Goal: Obtain resource: Download file/media

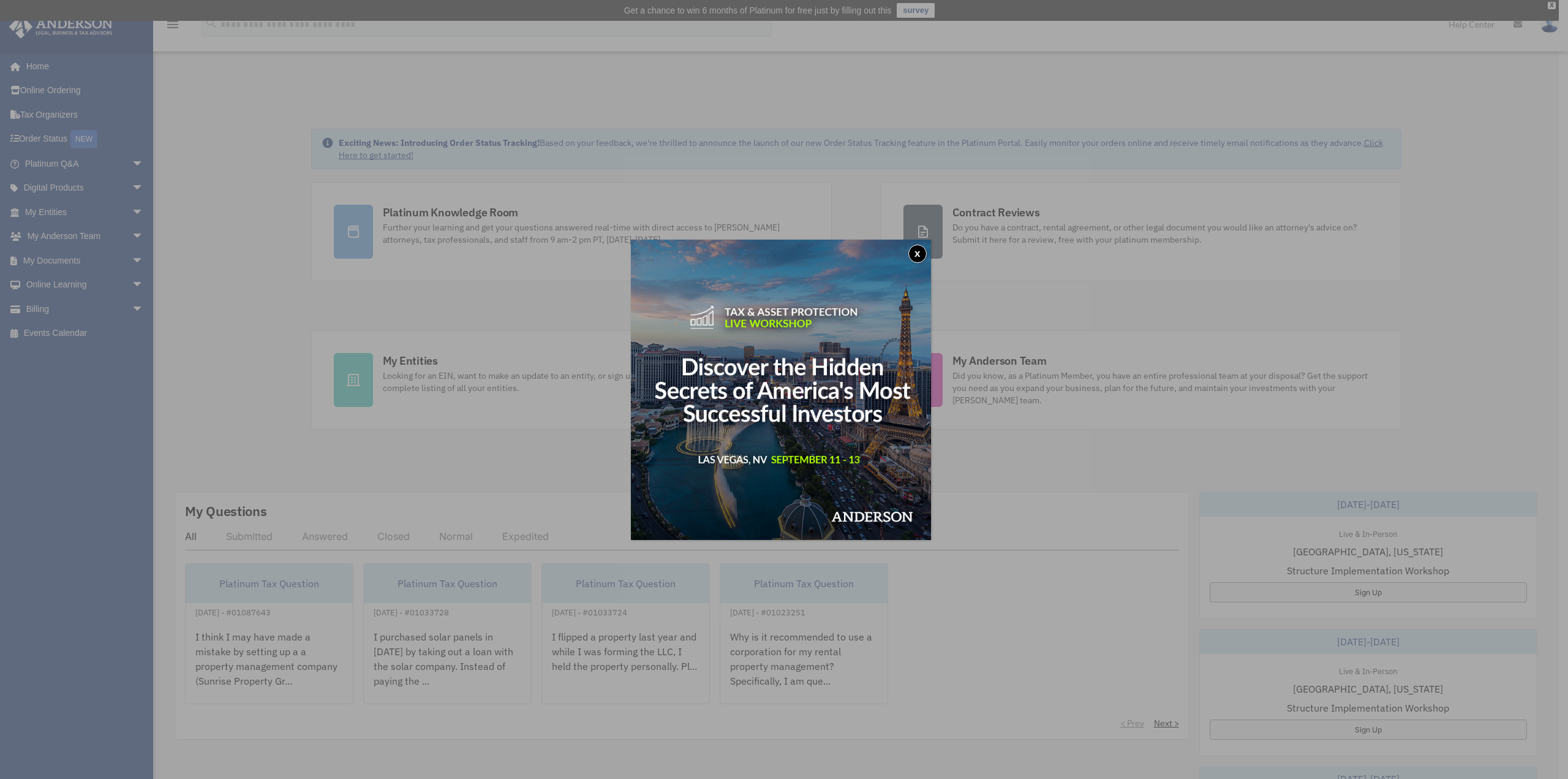
click at [919, 250] on button "x" at bounding box center [917, 253] width 18 height 18
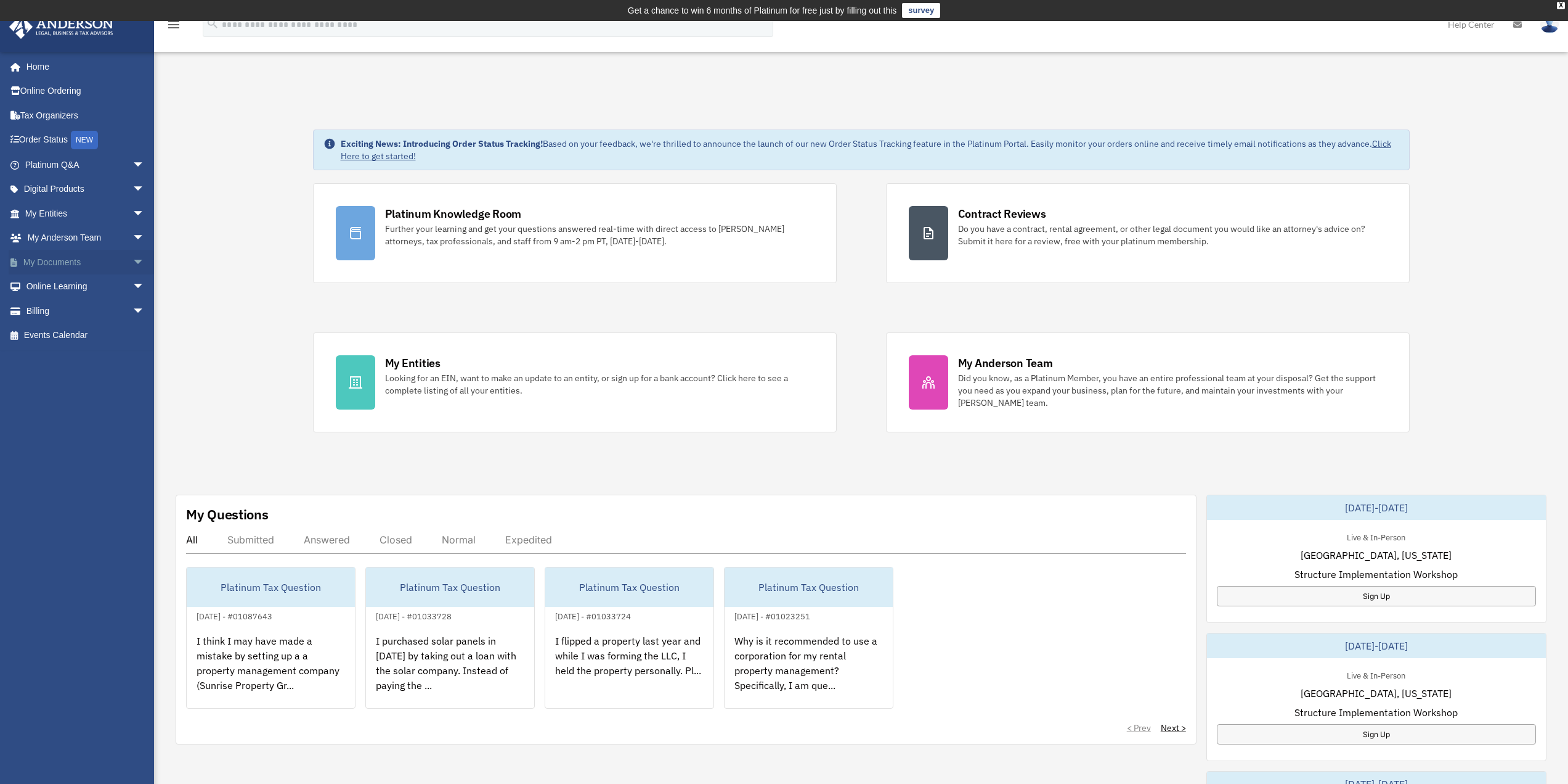
click at [132, 258] on span "arrow_drop_down" at bounding box center [145, 262] width 25 height 25
click at [59, 281] on link "Box" at bounding box center [90, 287] width 146 height 25
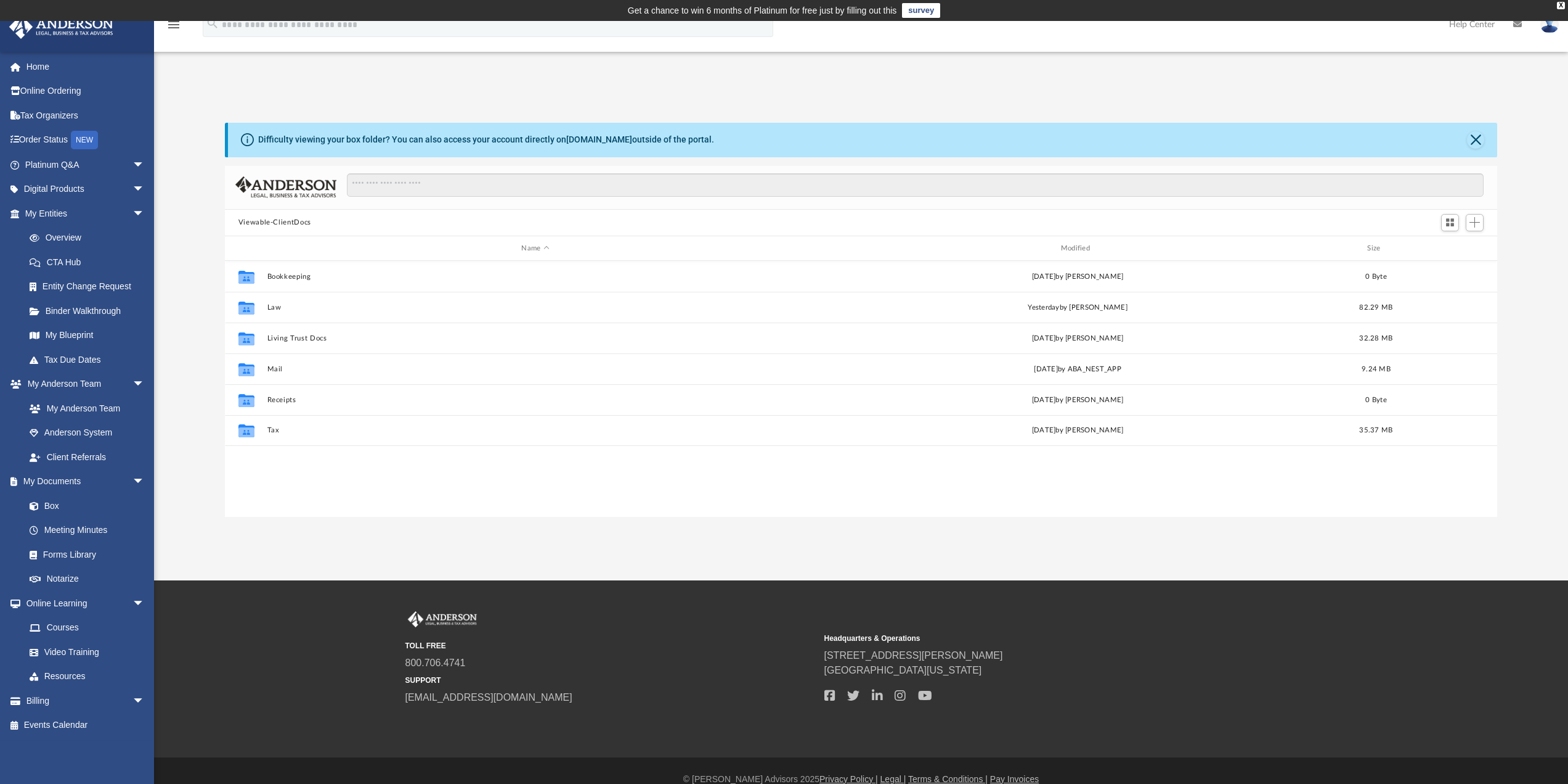
scroll to position [272, 1263]
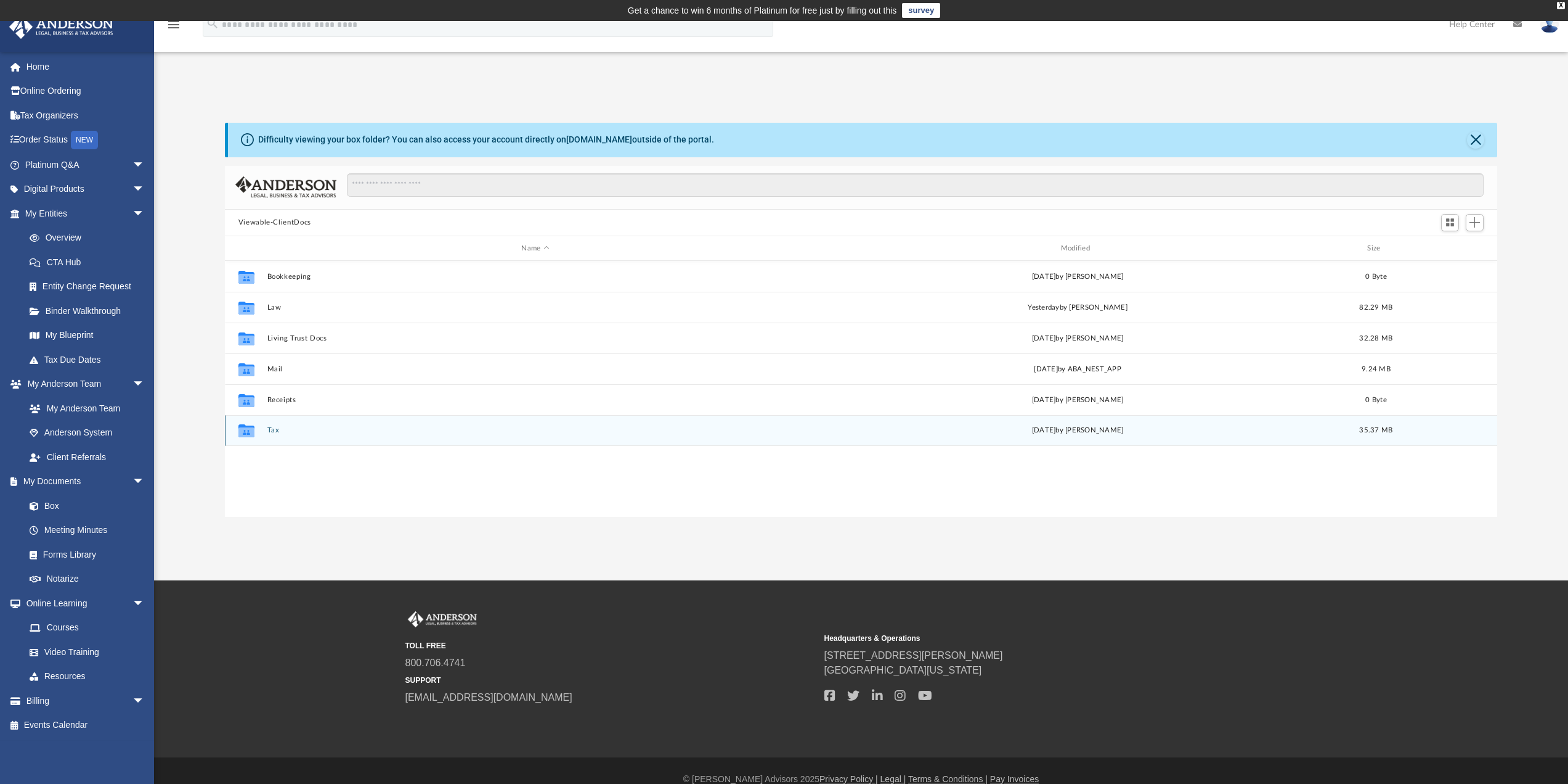
click at [270, 426] on button "Tax" at bounding box center [535, 430] width 537 height 8
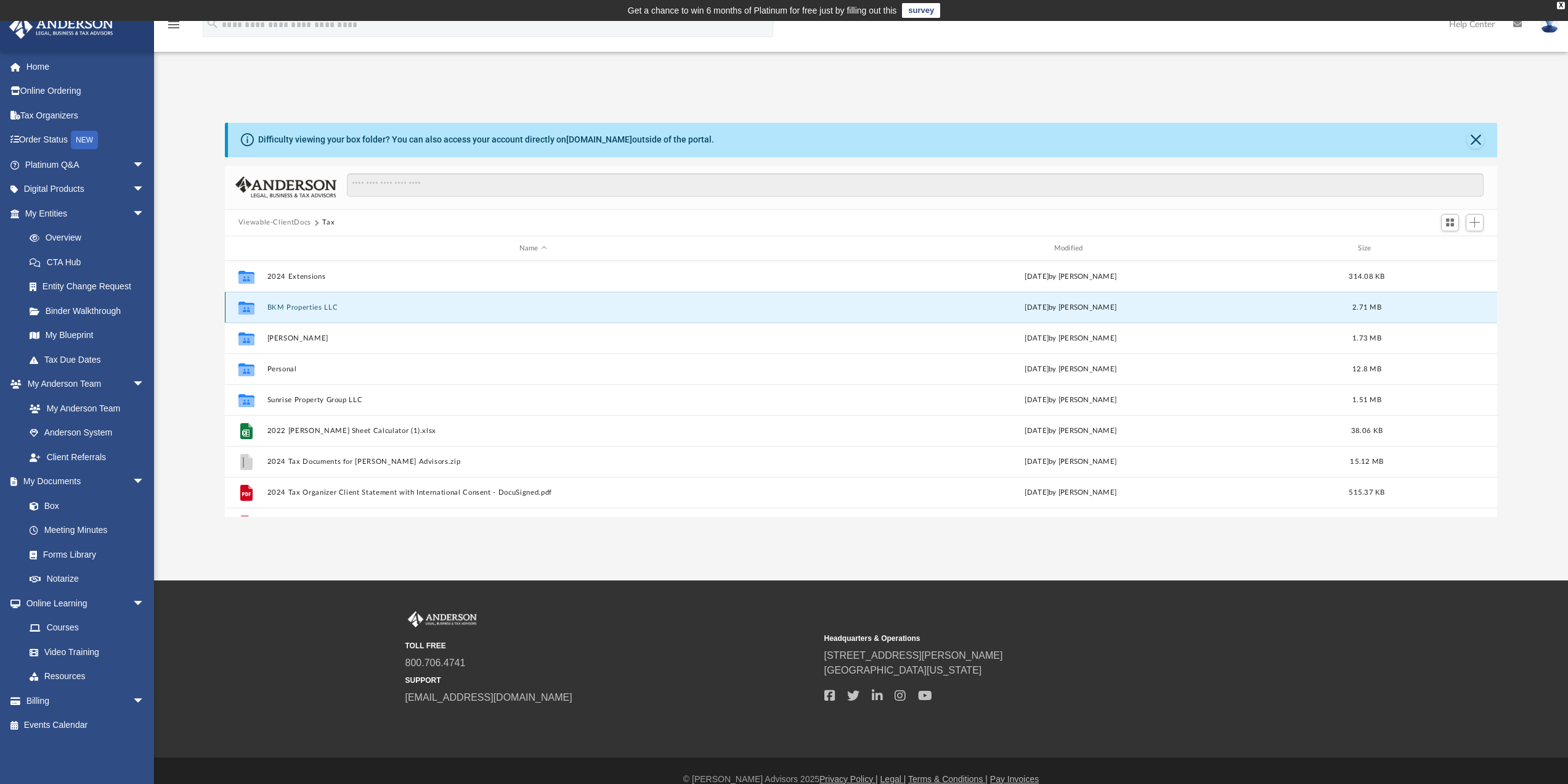
click at [319, 309] on button "BKM Properties LLC" at bounding box center [532, 307] width 532 height 8
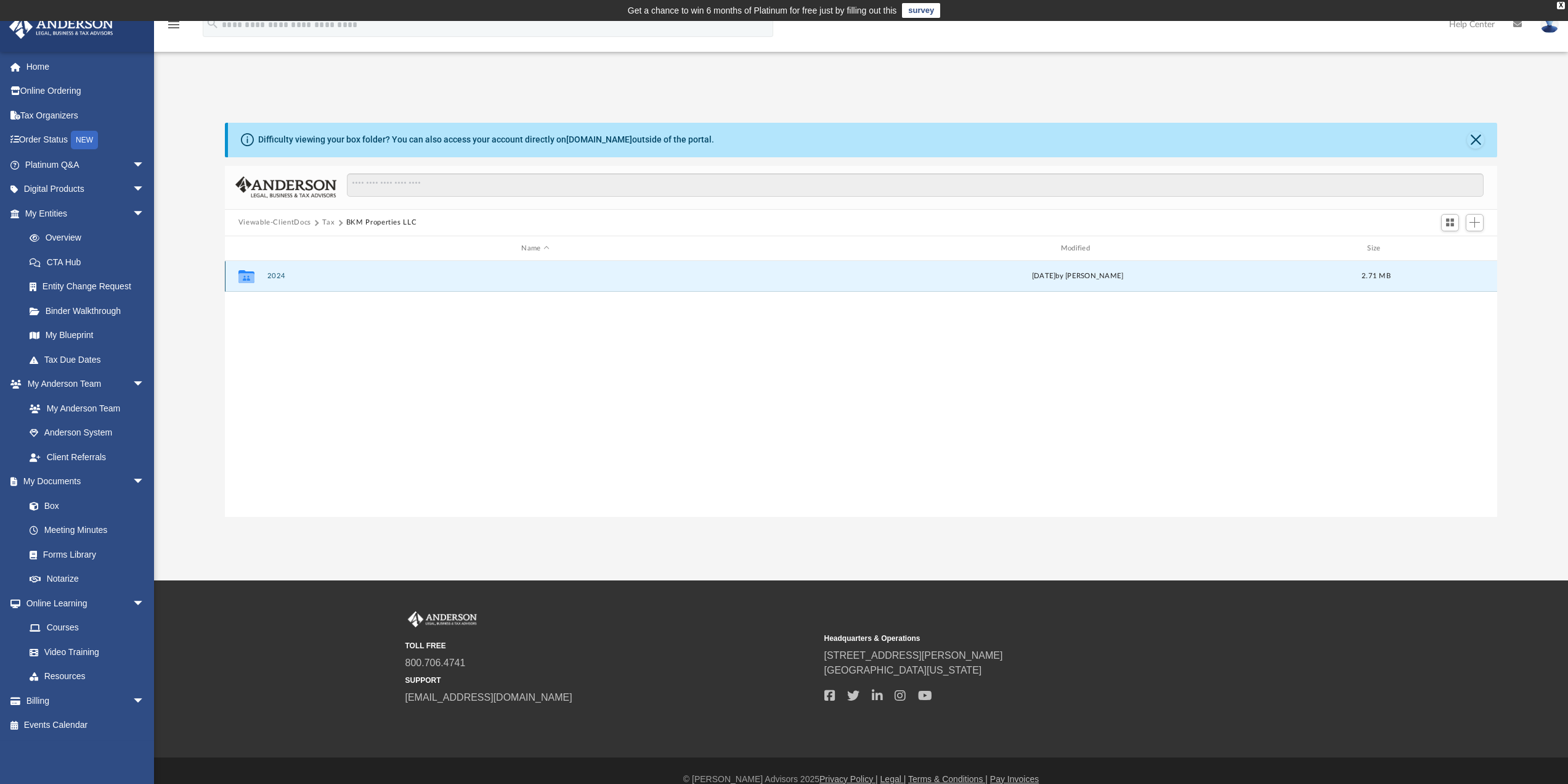
click at [276, 278] on button "2024" at bounding box center [535, 276] width 537 height 8
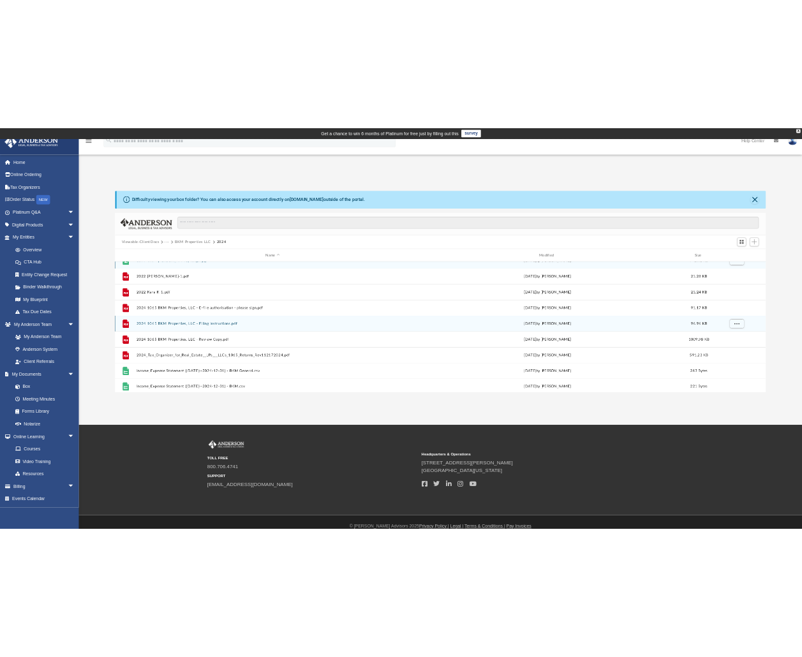
scroll to position [23, 0]
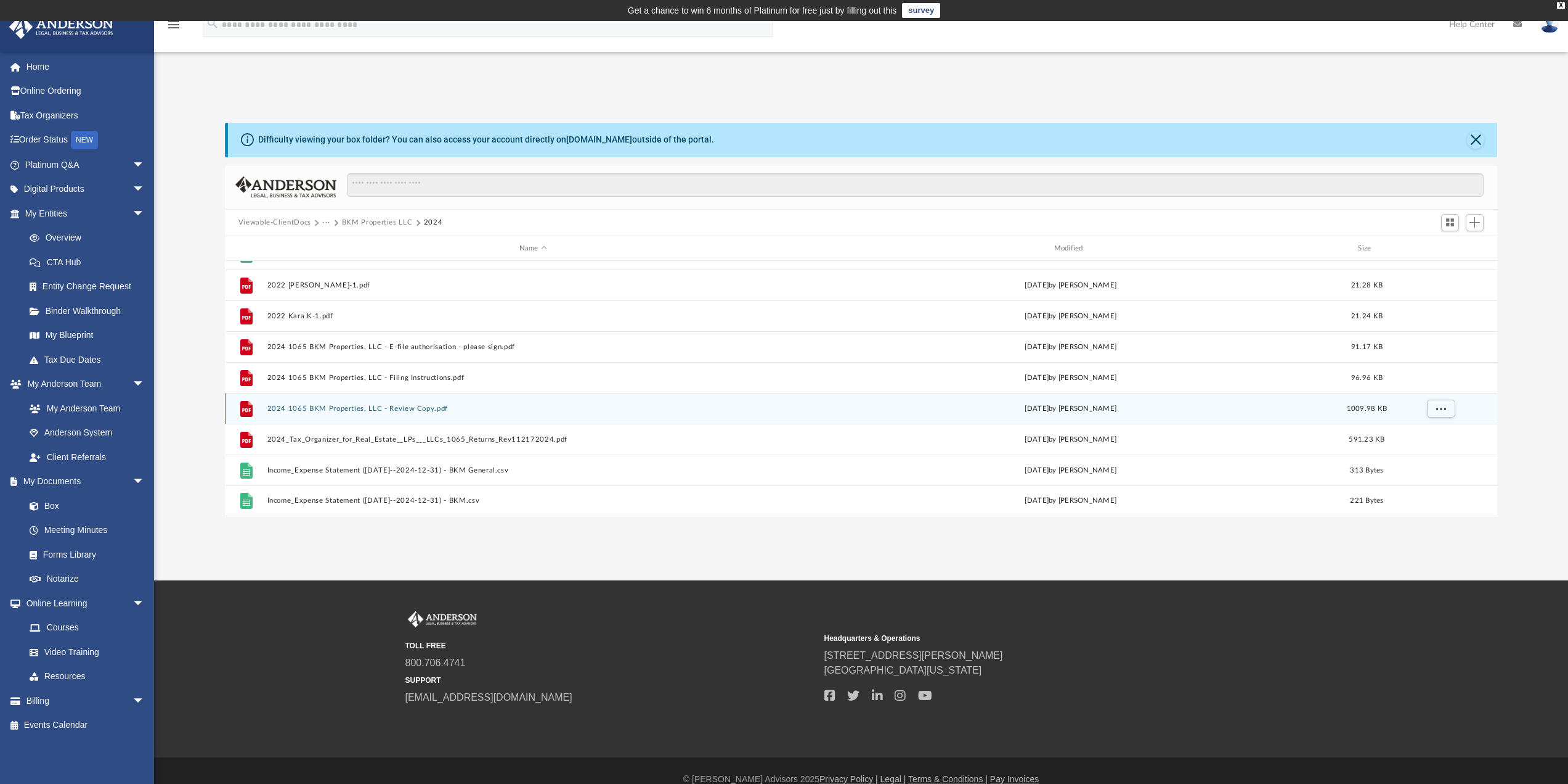
click at [334, 411] on button "2024 1065 BKM Properties, LLC - Review Copy.pdf" at bounding box center [532, 408] width 532 height 8
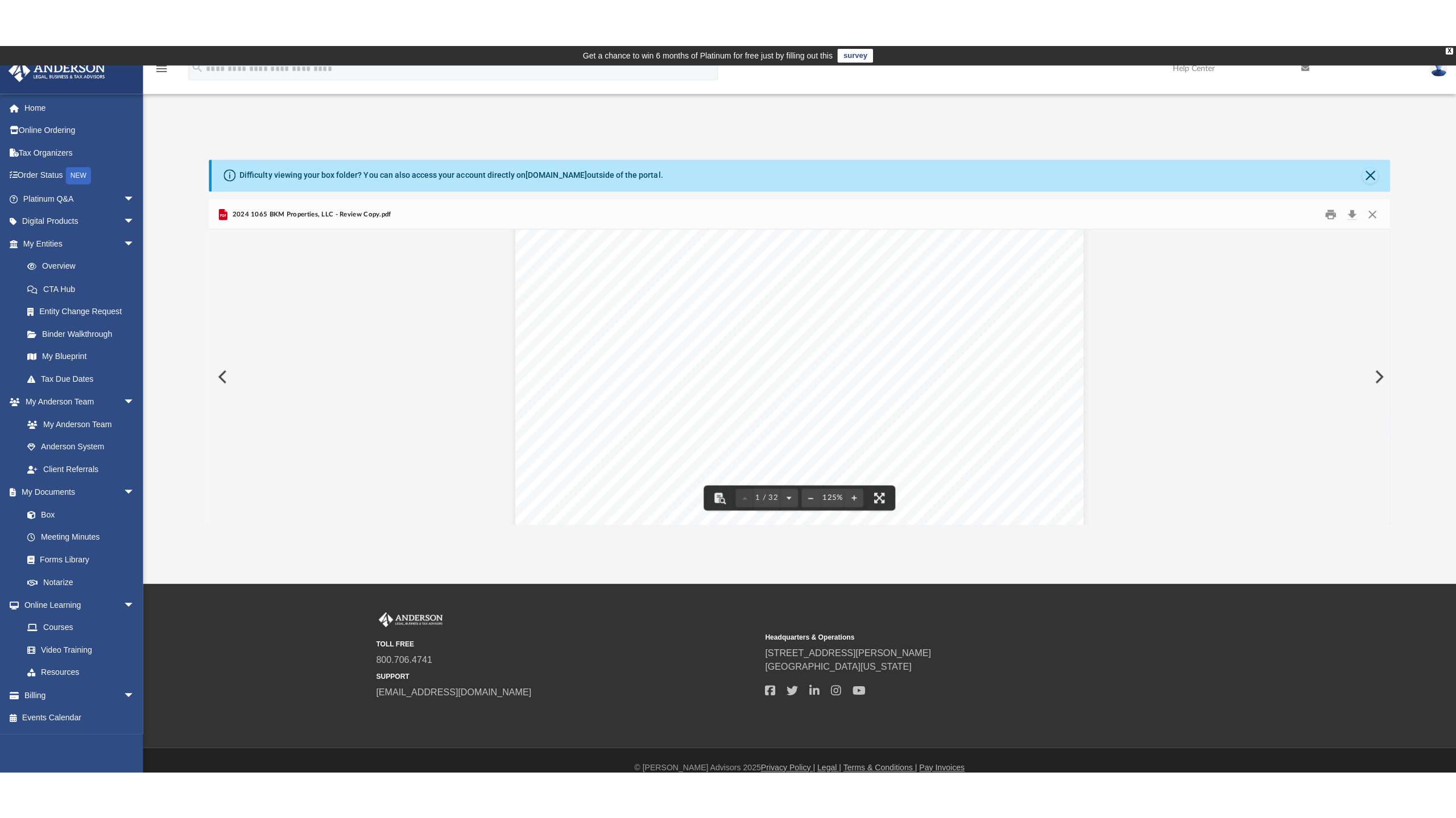
scroll to position [397, 0]
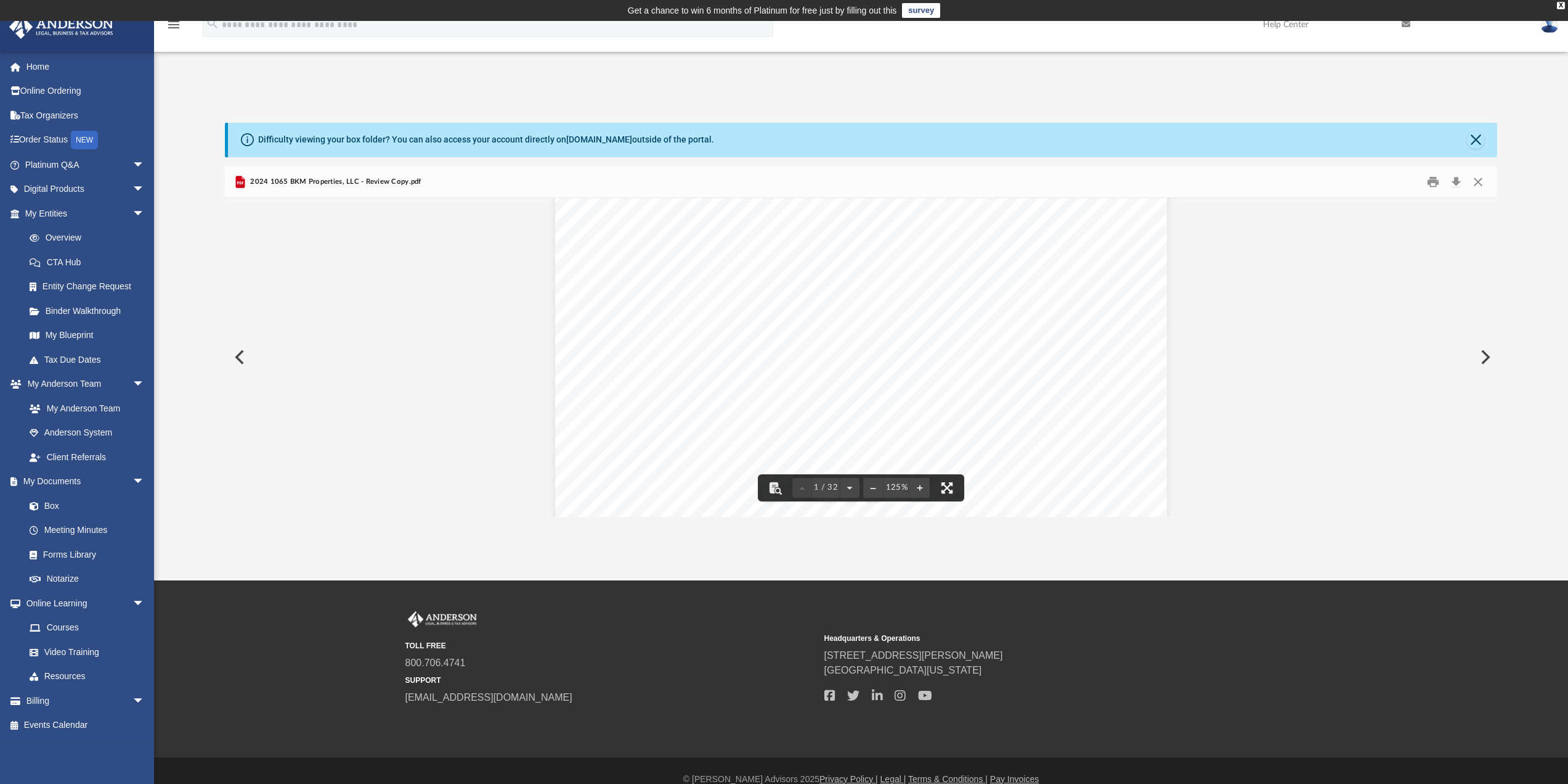
click at [949, 488] on button "File preview" at bounding box center [947, 487] width 27 height 27
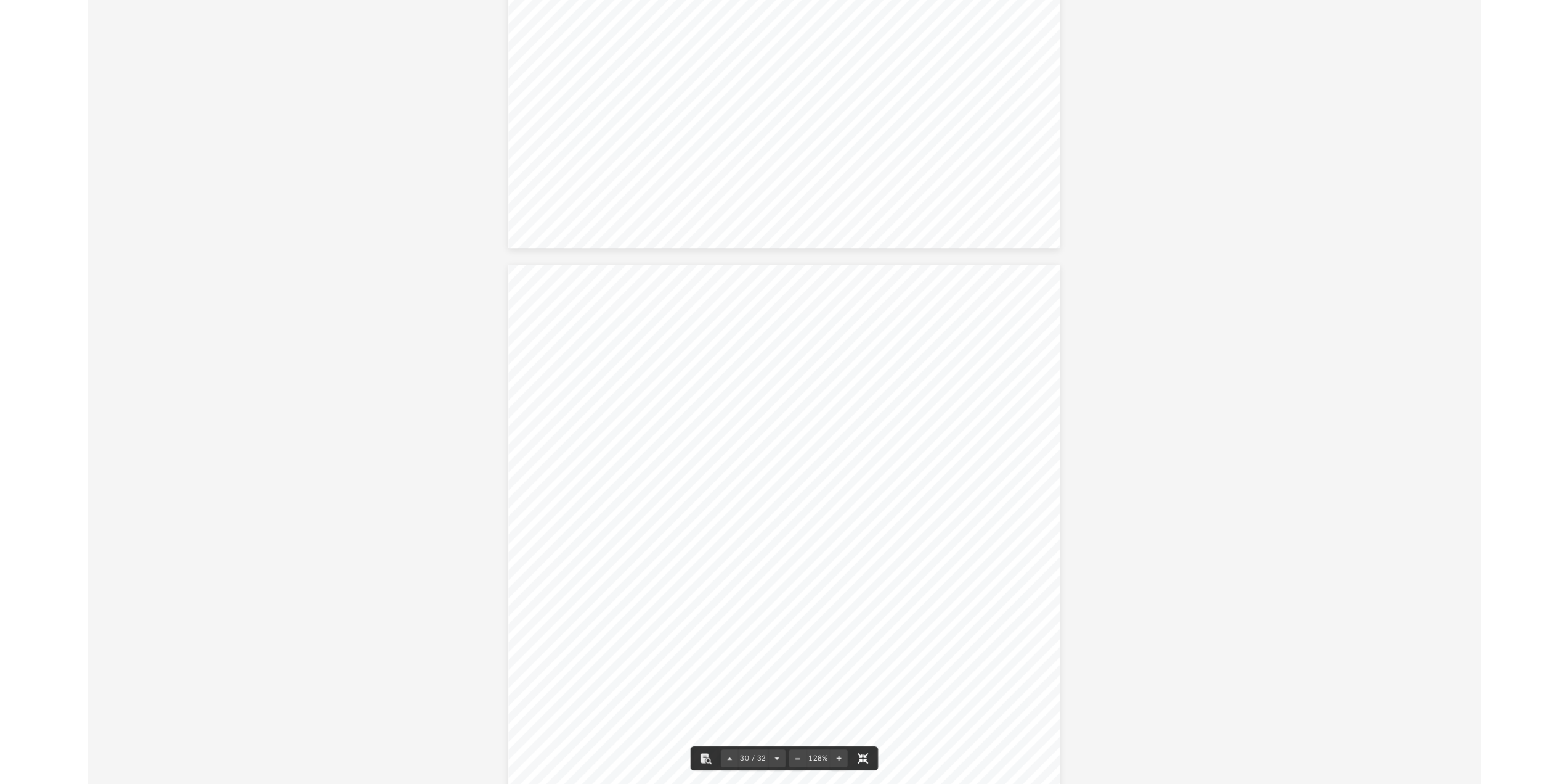
scroll to position [26819, 0]
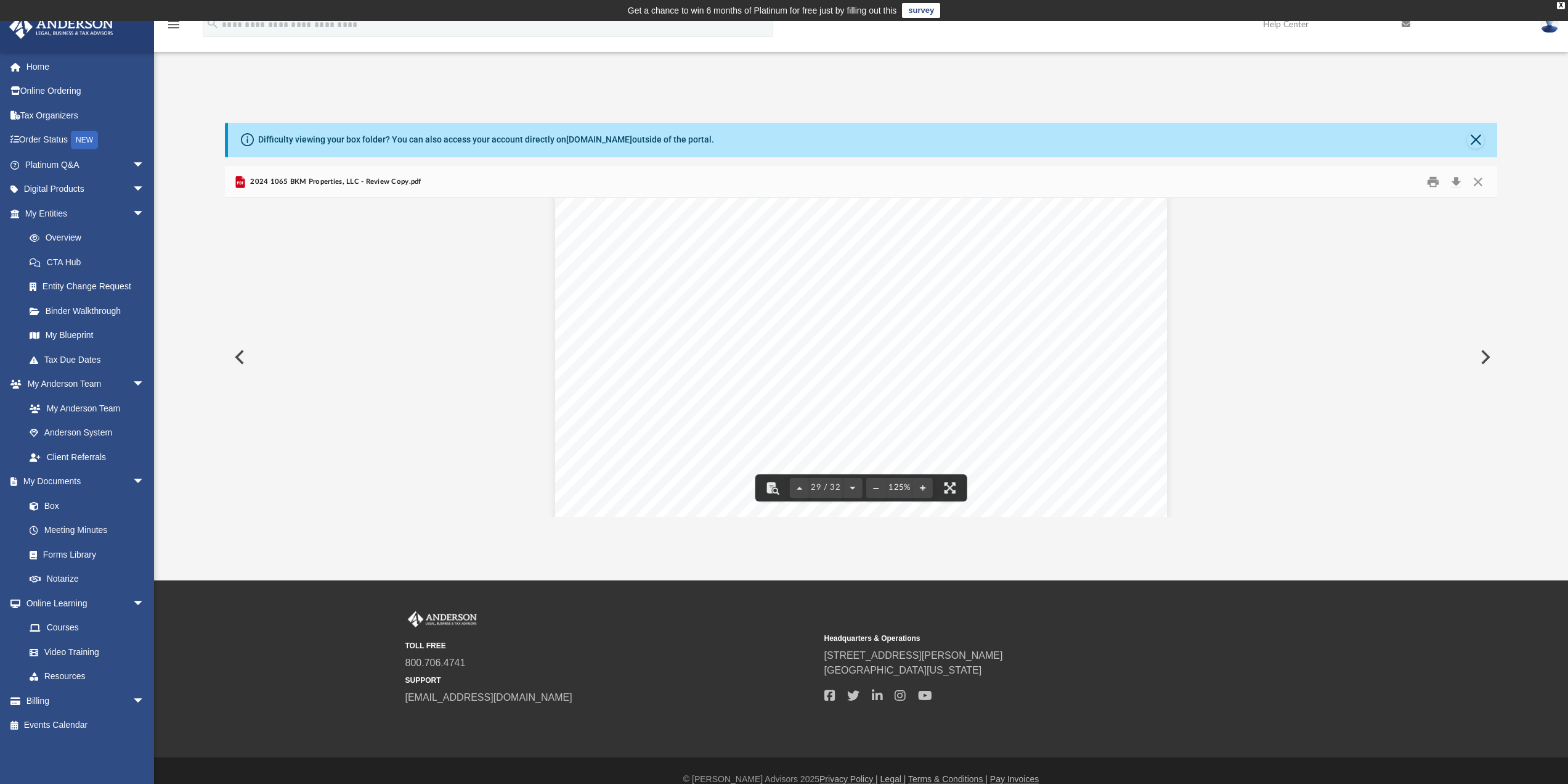
scroll to position [24761, 0]
click at [1476, 180] on button "Close" at bounding box center [1478, 182] width 22 height 19
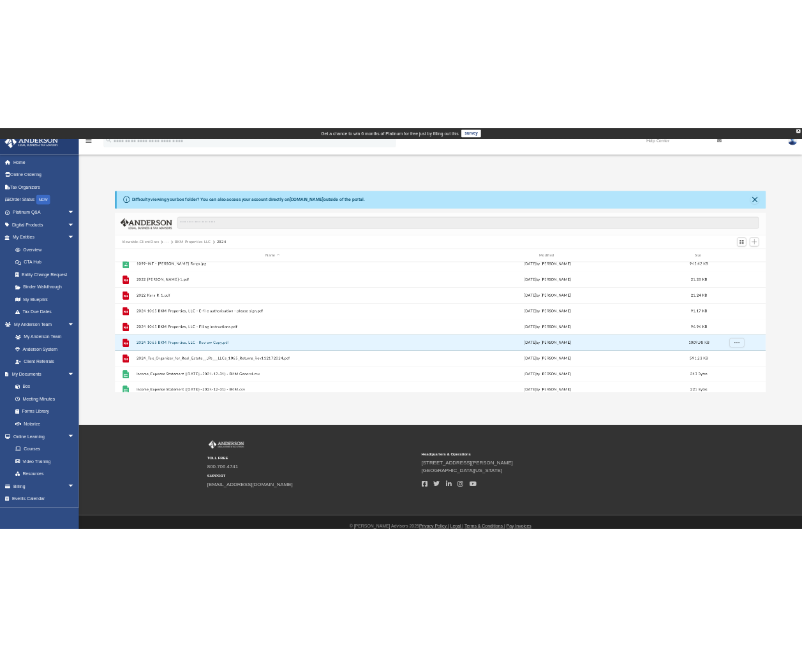
scroll to position [0, 0]
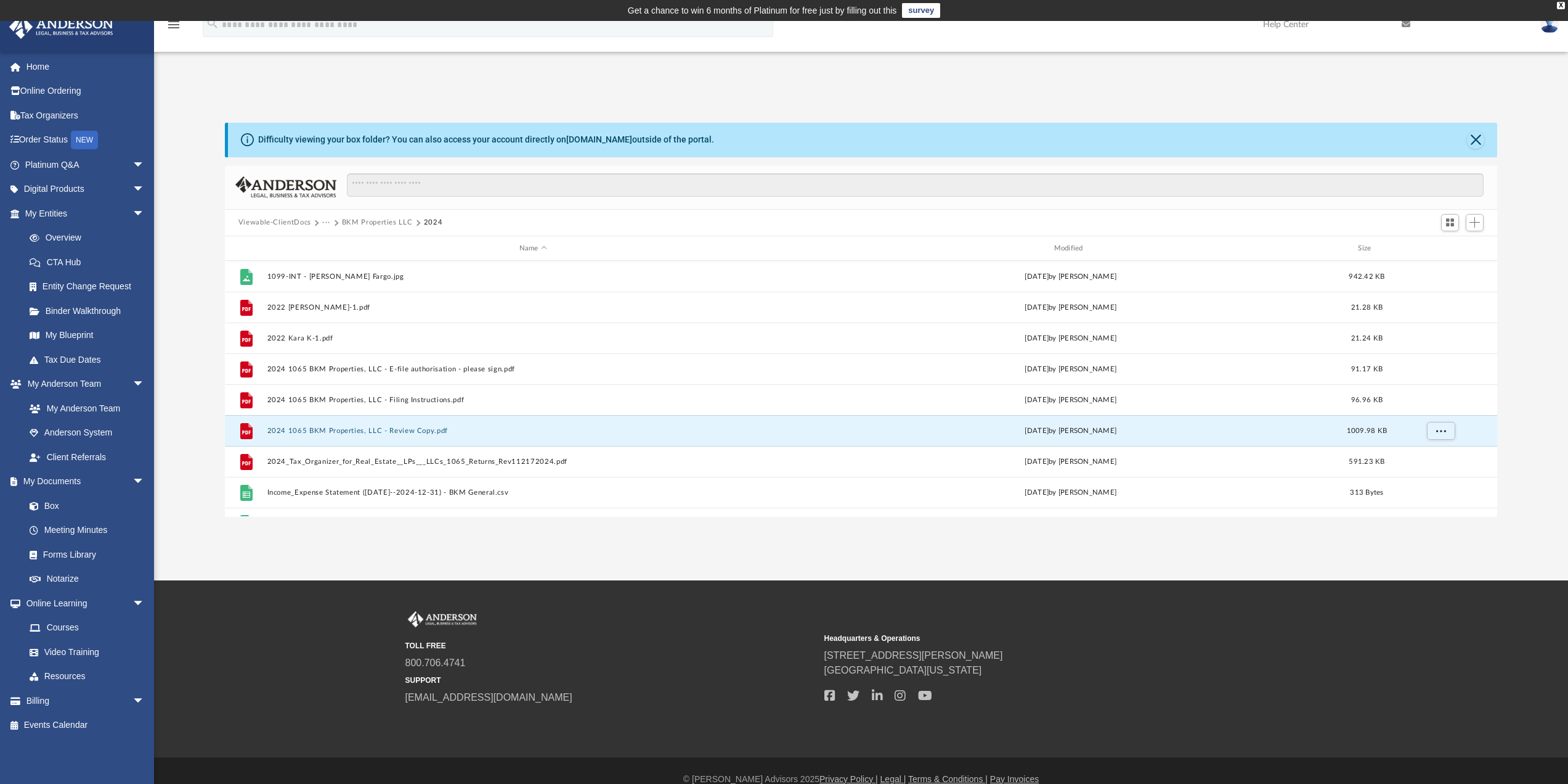
click at [402, 220] on button "BKM Properties LLC" at bounding box center [377, 221] width 71 height 11
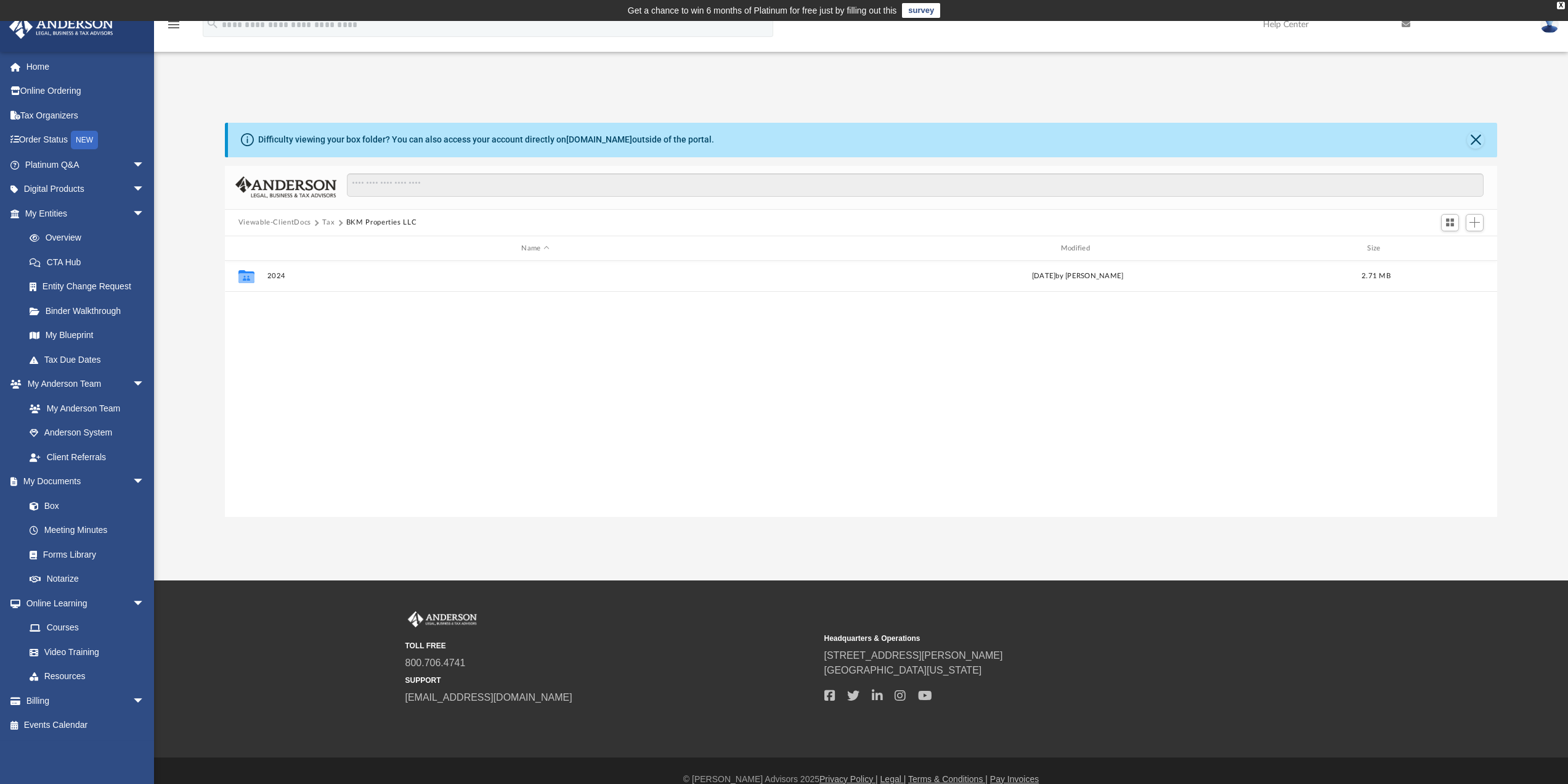
click at [375, 224] on button "BKM Properties LLC" at bounding box center [381, 221] width 71 height 11
click at [326, 223] on button "Tax" at bounding box center [328, 221] width 13 height 11
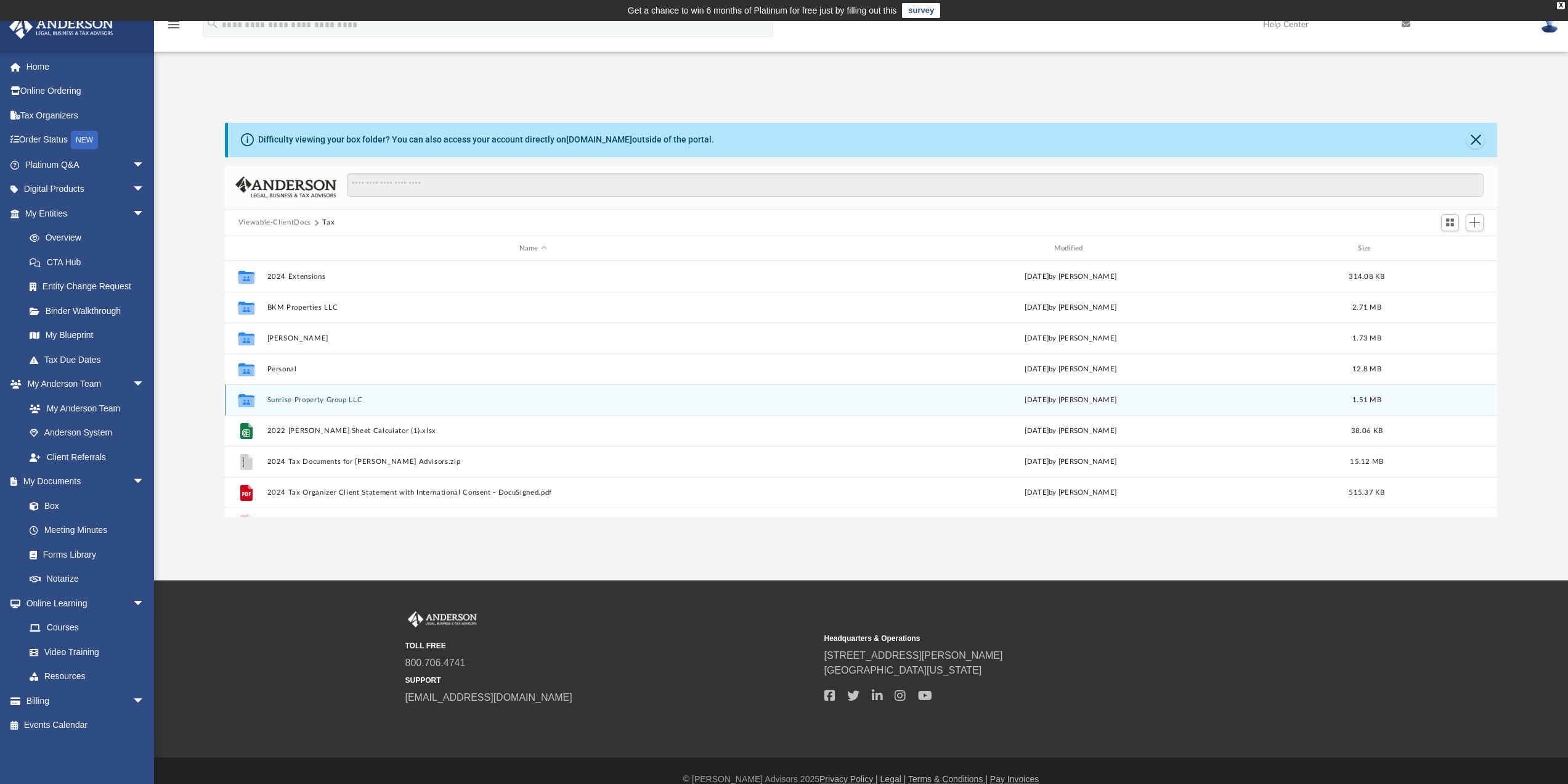
click at [328, 398] on button "Sunrise Property Group LLC" at bounding box center [532, 399] width 532 height 8
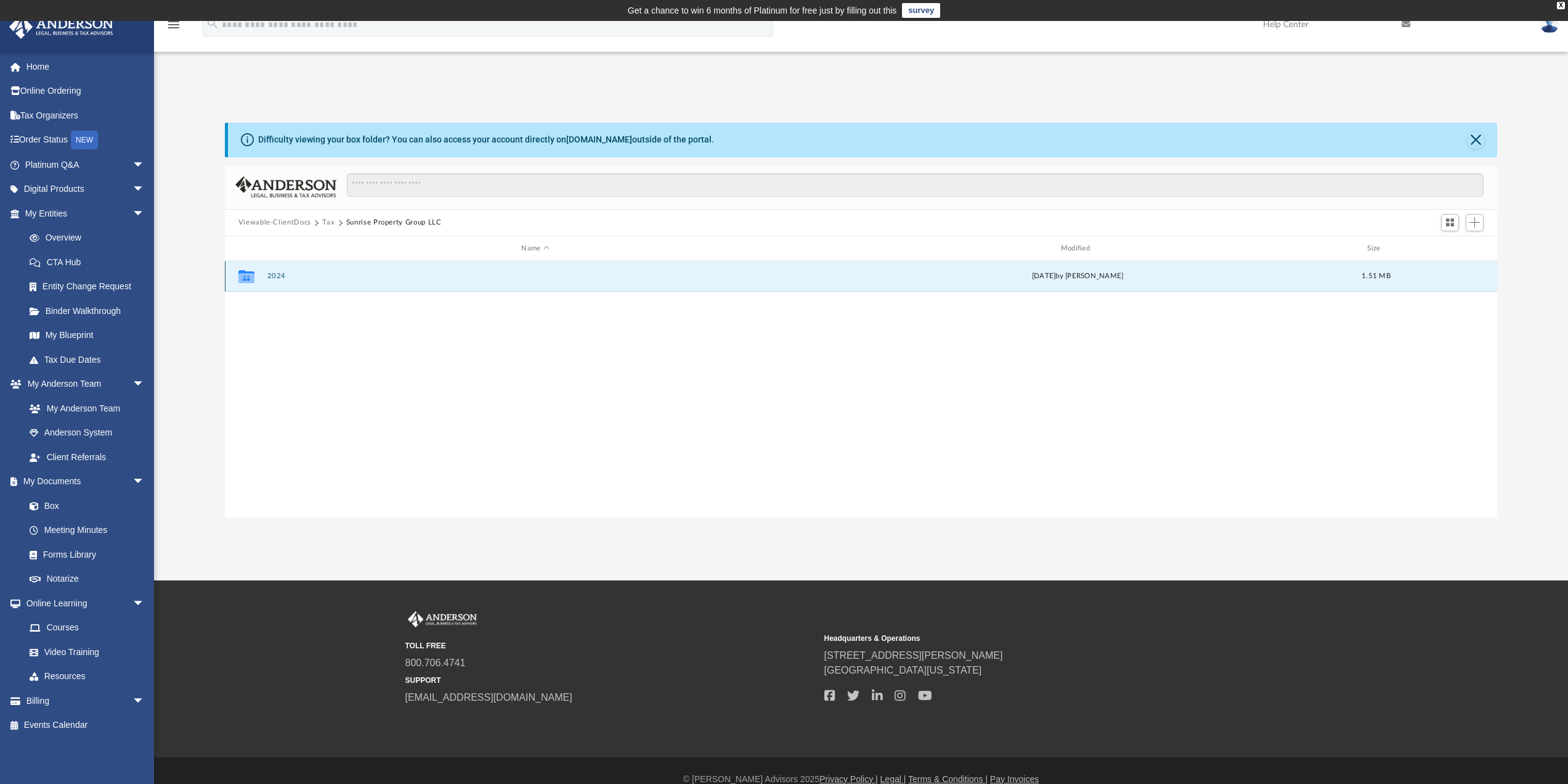
click at [270, 274] on button "2024" at bounding box center [535, 276] width 537 height 8
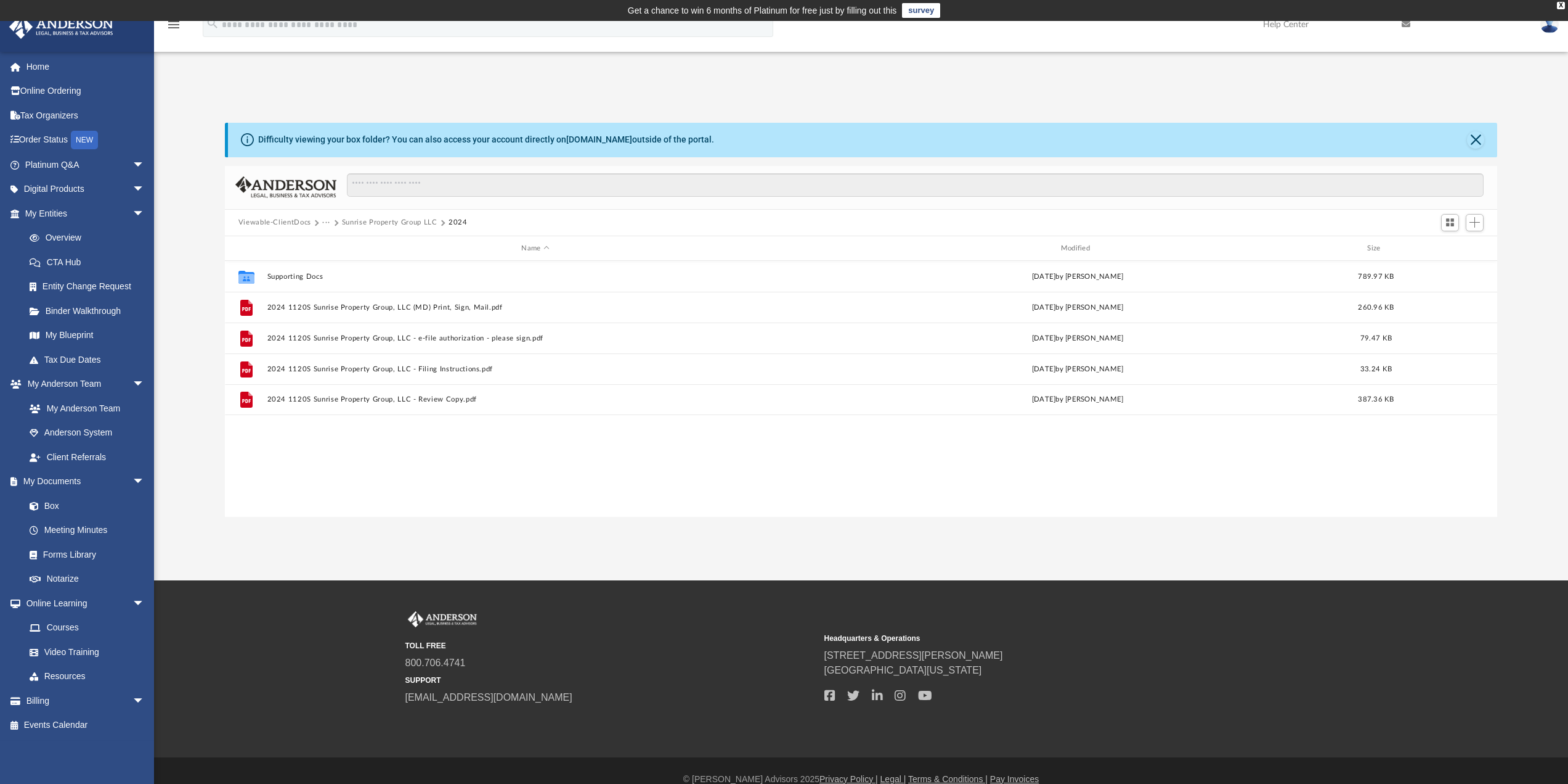
click at [414, 220] on button "Sunrise Property Group LLC" at bounding box center [389, 221] width 96 height 11
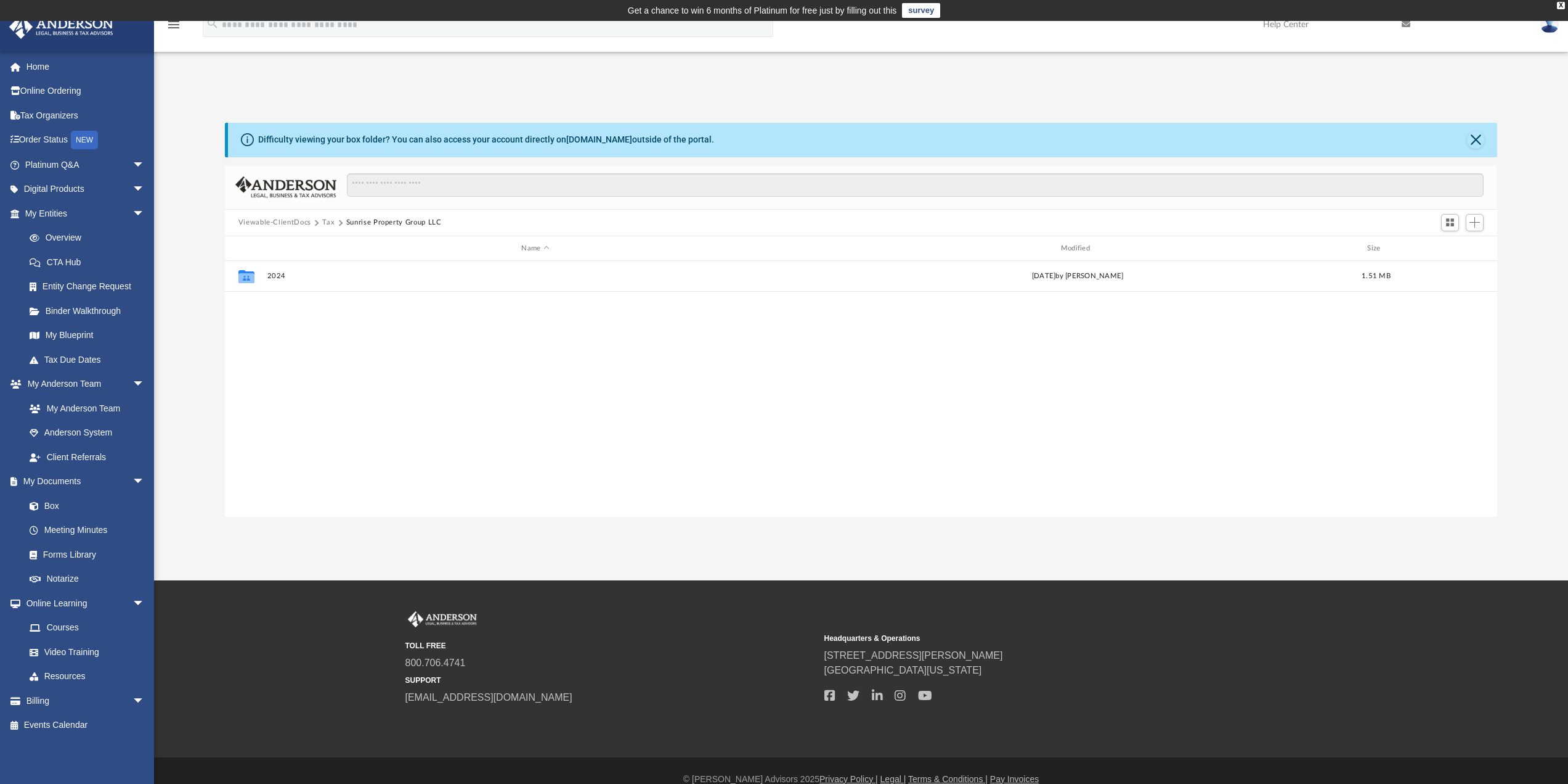
click at [385, 221] on button "Sunrise Property Group LLC" at bounding box center [393, 221] width 96 height 11
click at [332, 222] on button "Tax" at bounding box center [328, 221] width 13 height 11
click at [328, 222] on button "Tax" at bounding box center [328, 221] width 13 height 11
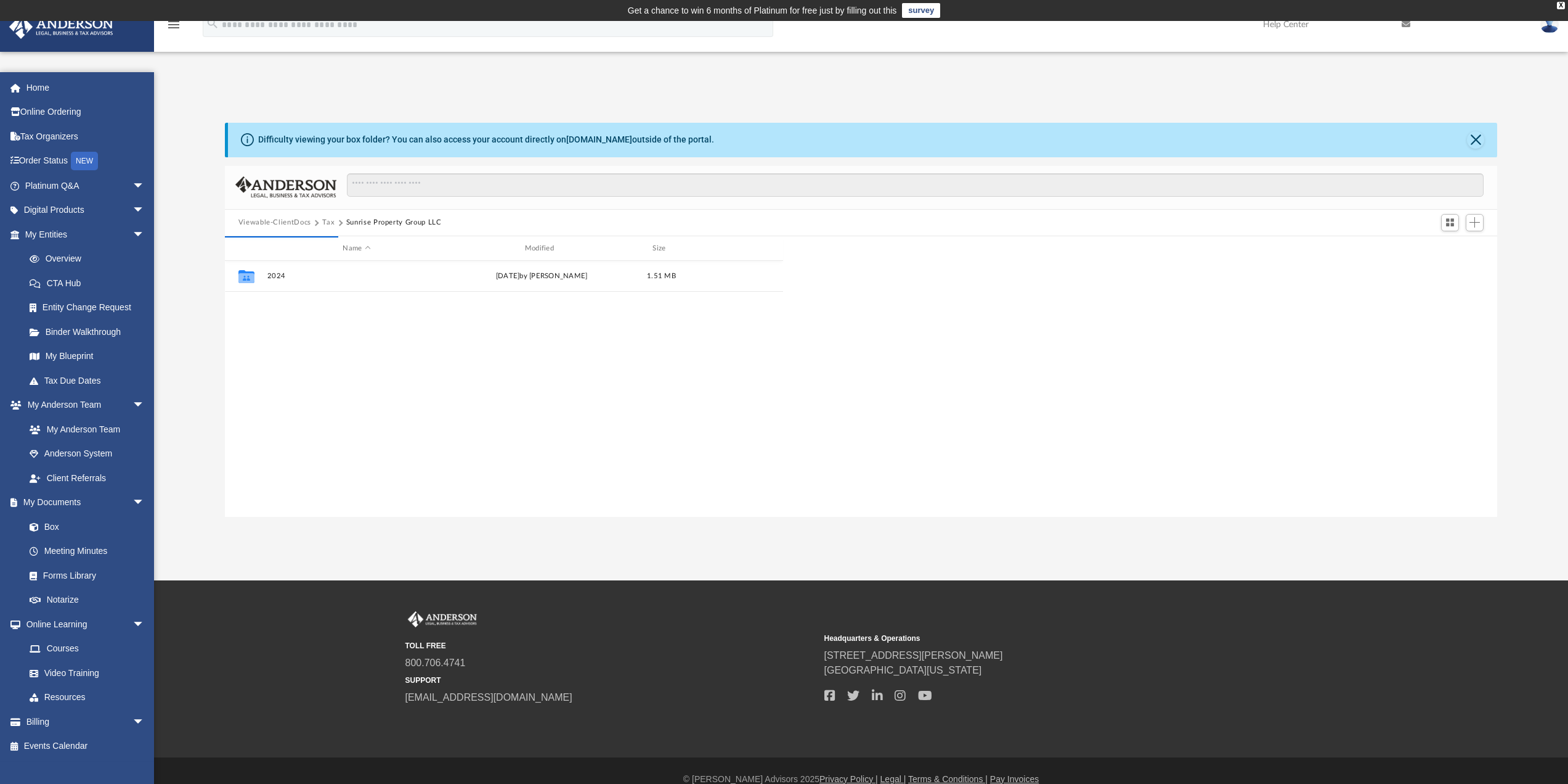
scroll to position [272, 1263]
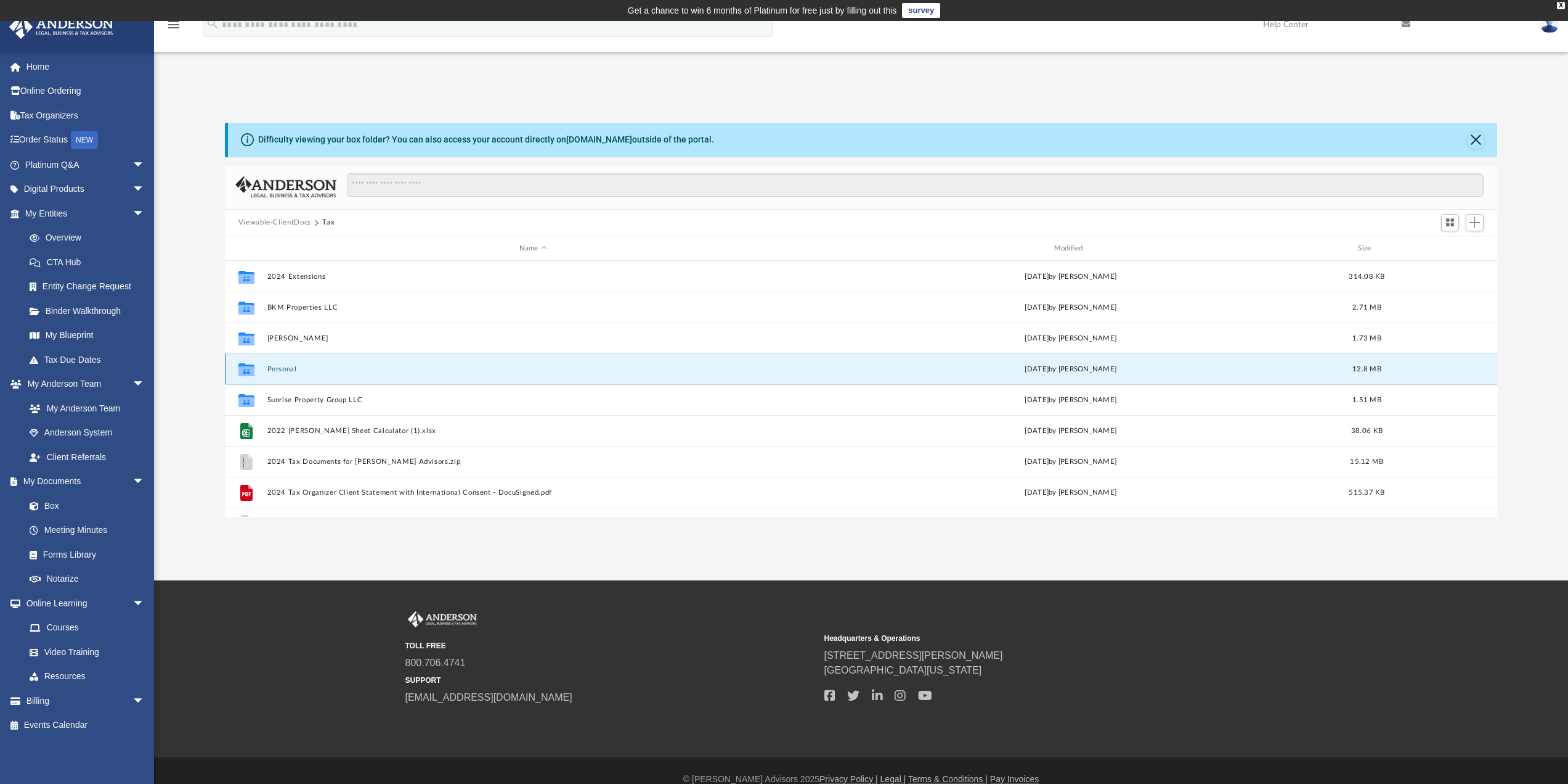
click at [287, 367] on button "Personal" at bounding box center [532, 369] width 532 height 8
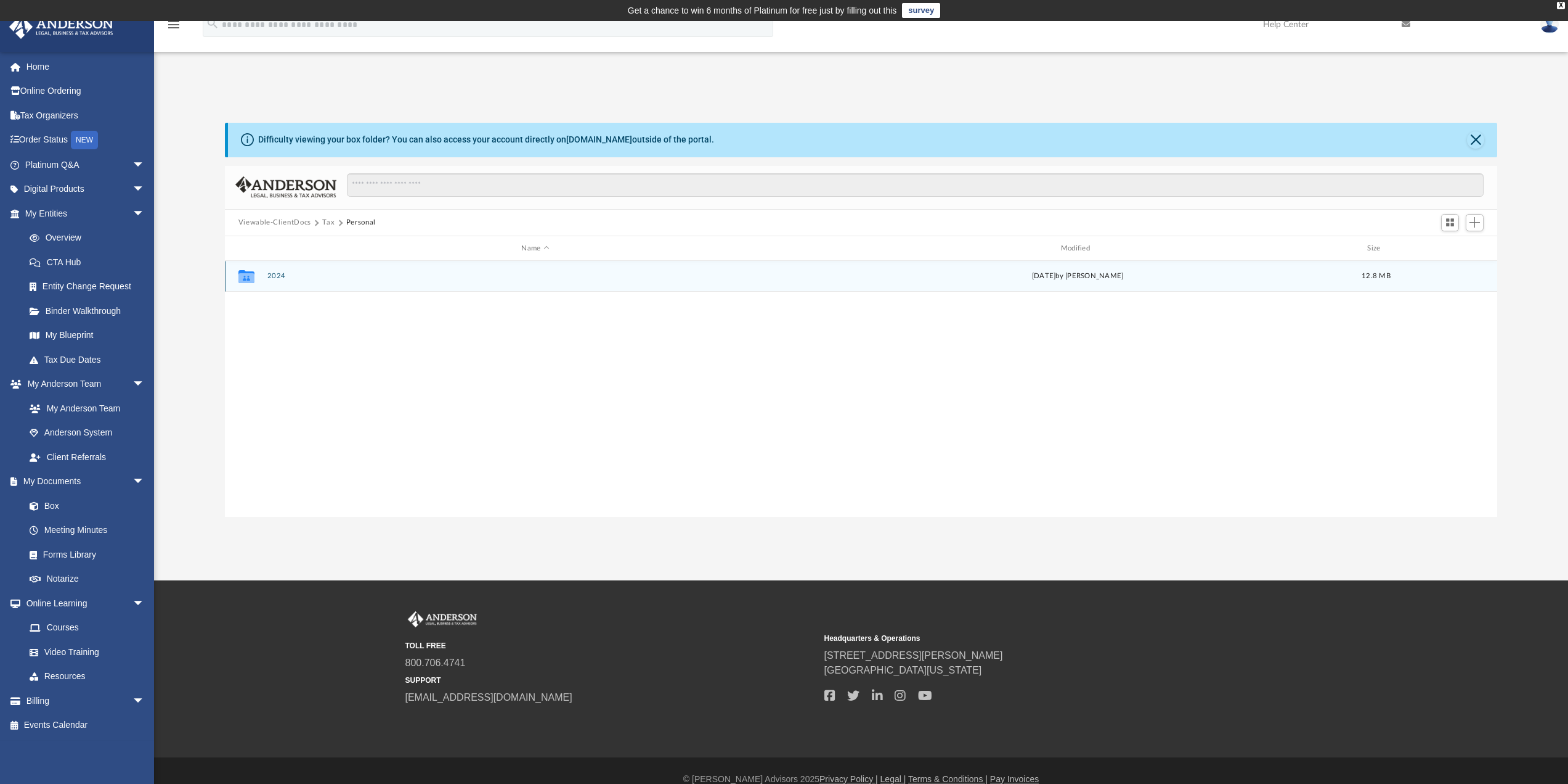
click at [273, 268] on div "Collaborated Folder 2024 [DATE] by [PERSON_NAME] 12.8 MB" at bounding box center [862, 276] width 1273 height 31
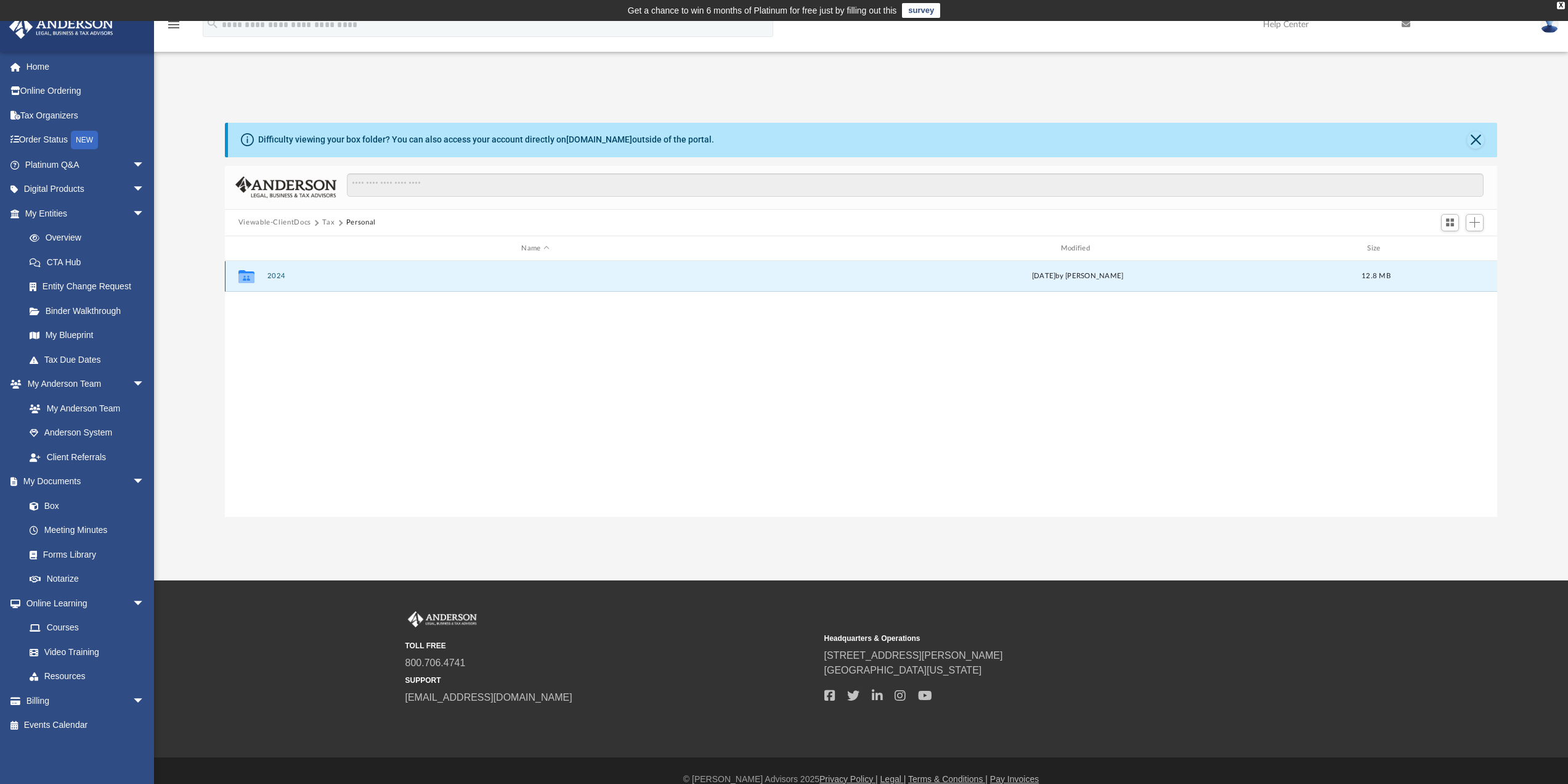
click at [273, 276] on button "2024" at bounding box center [535, 276] width 537 height 8
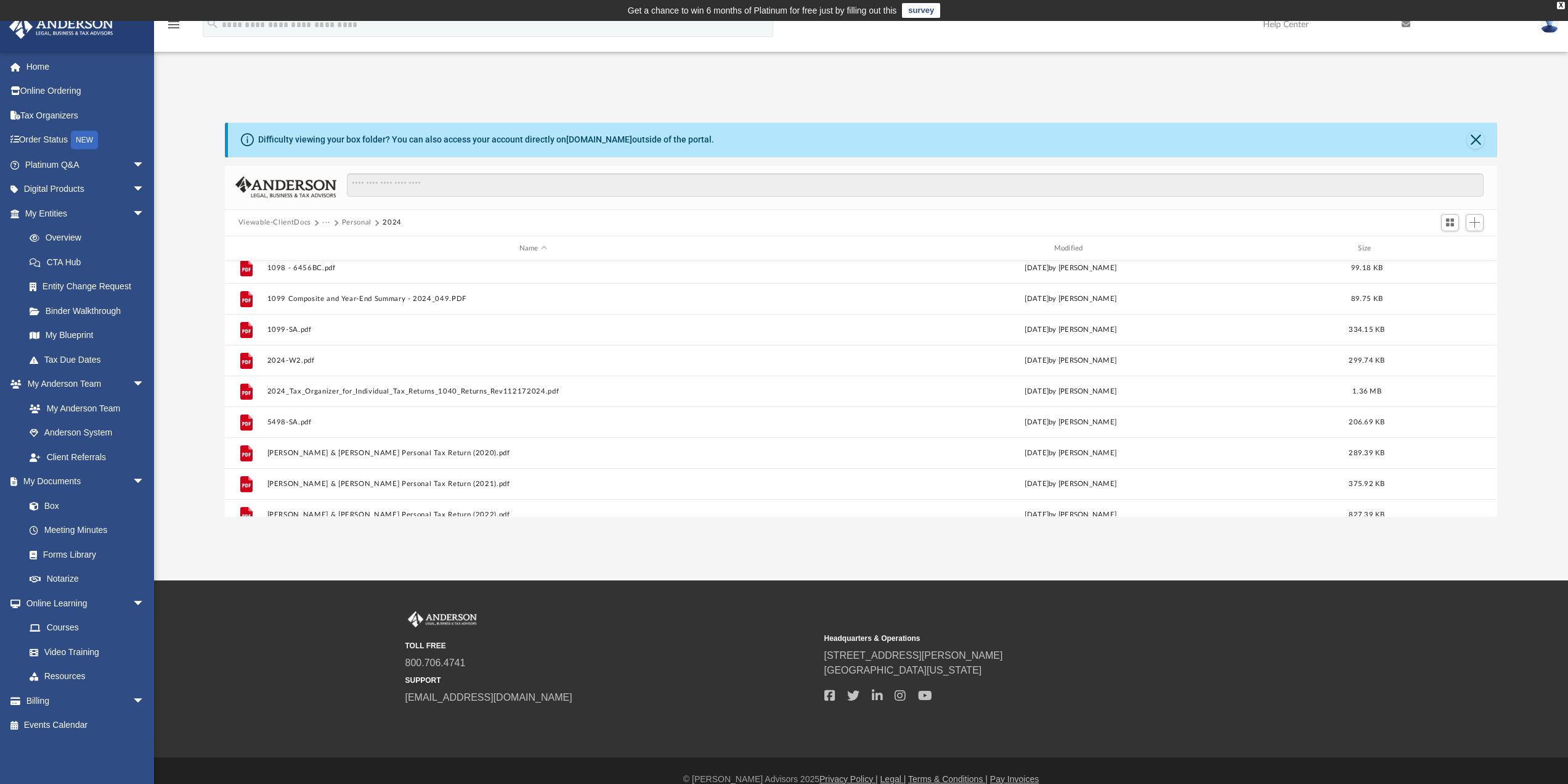
scroll to position [185, 0]
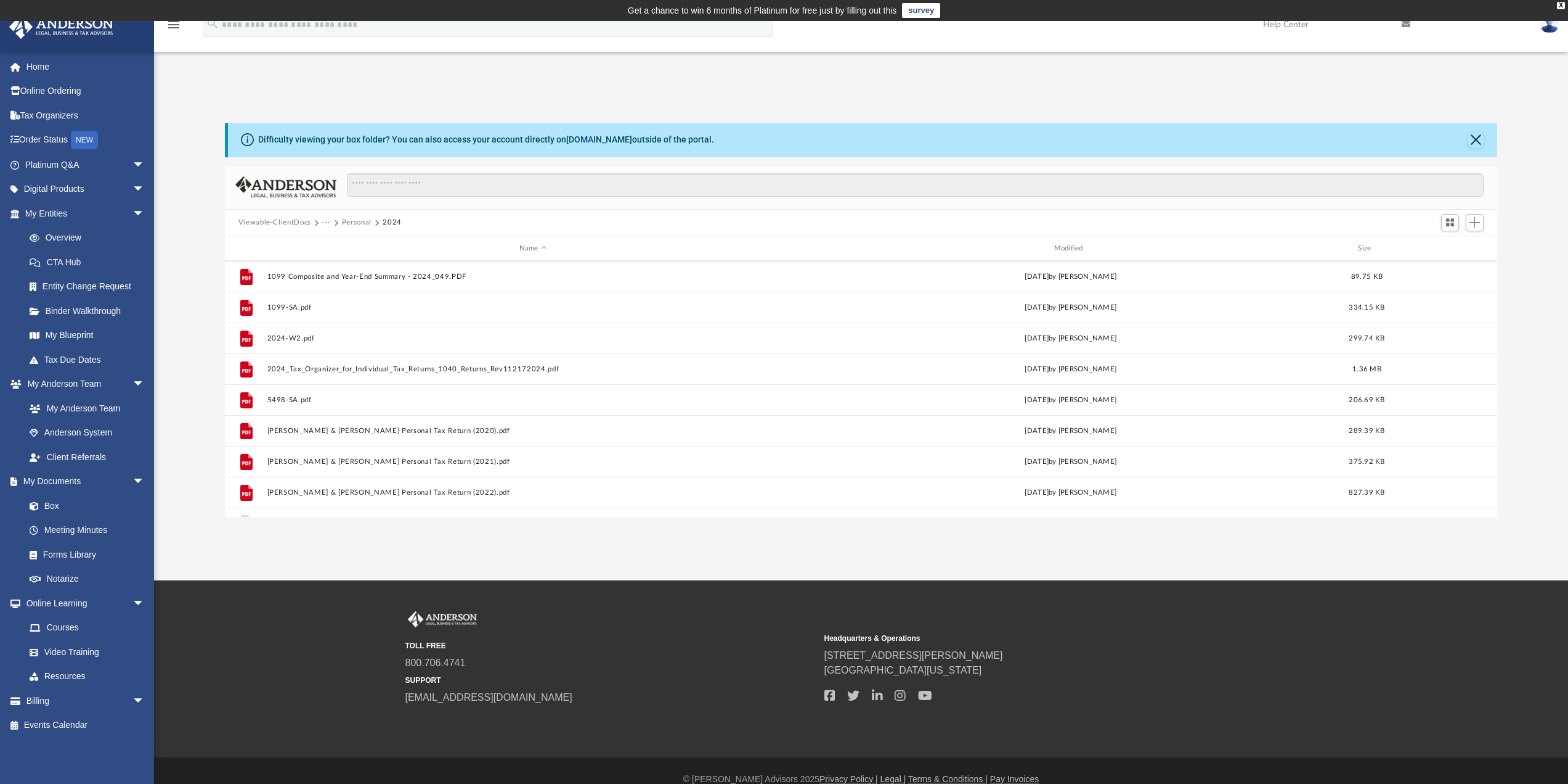
click at [370, 222] on button "Personal" at bounding box center [356, 221] width 30 height 11
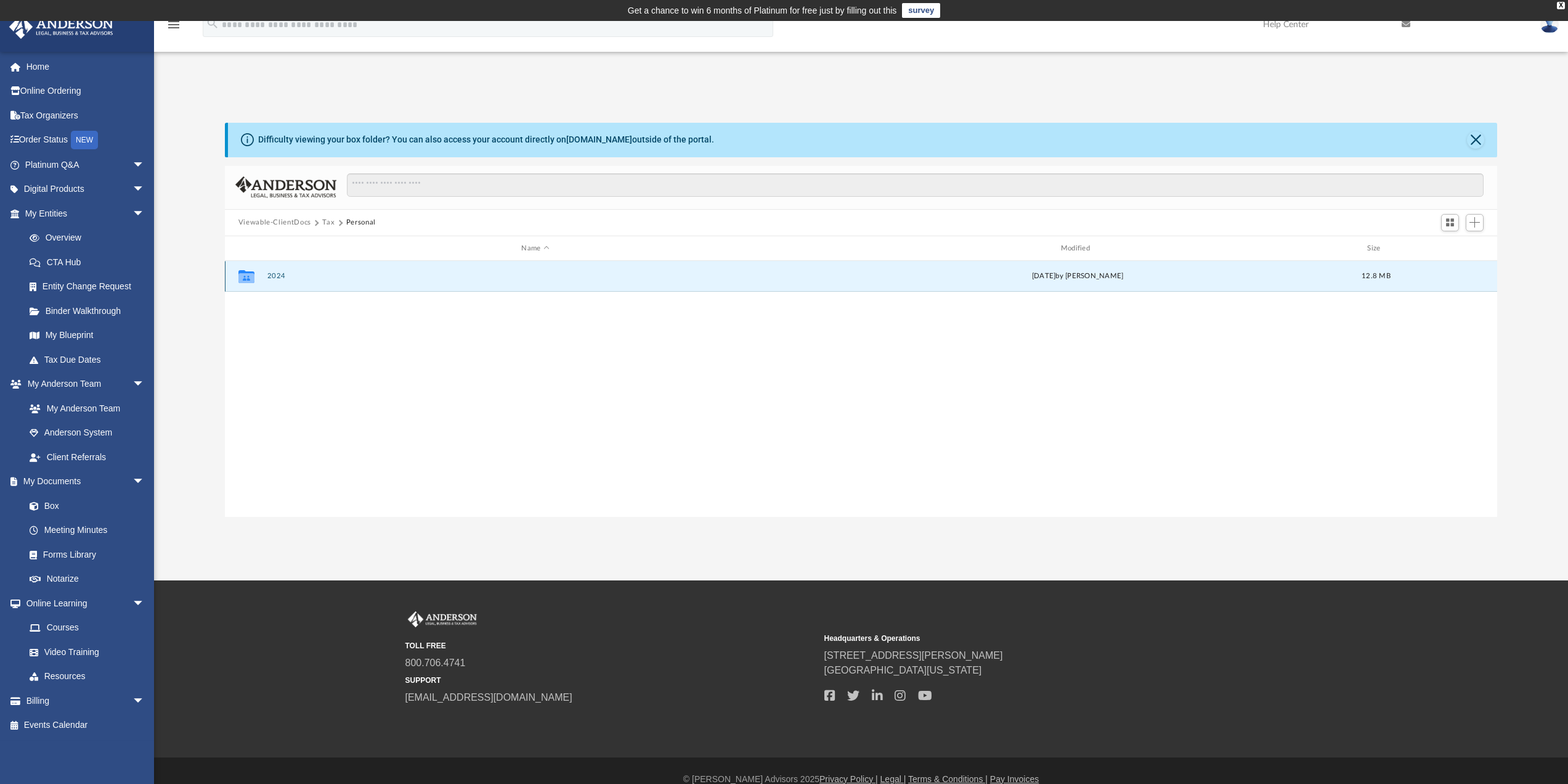
click at [281, 276] on button "2024" at bounding box center [535, 276] width 537 height 8
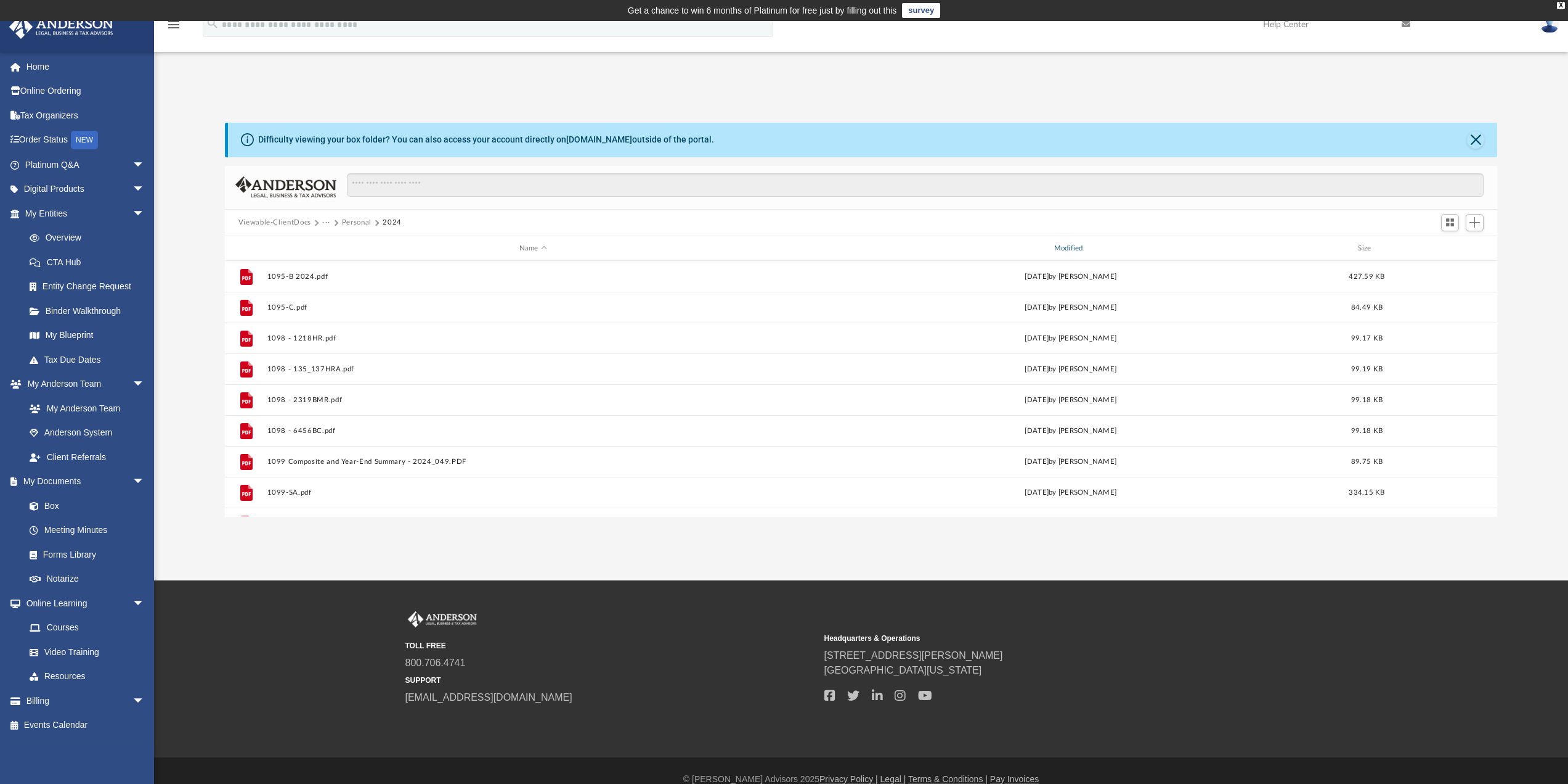
click at [1073, 246] on div "Modified" at bounding box center [1069, 247] width 532 height 11
click at [1074, 246] on div "Modified" at bounding box center [1069, 247] width 532 height 11
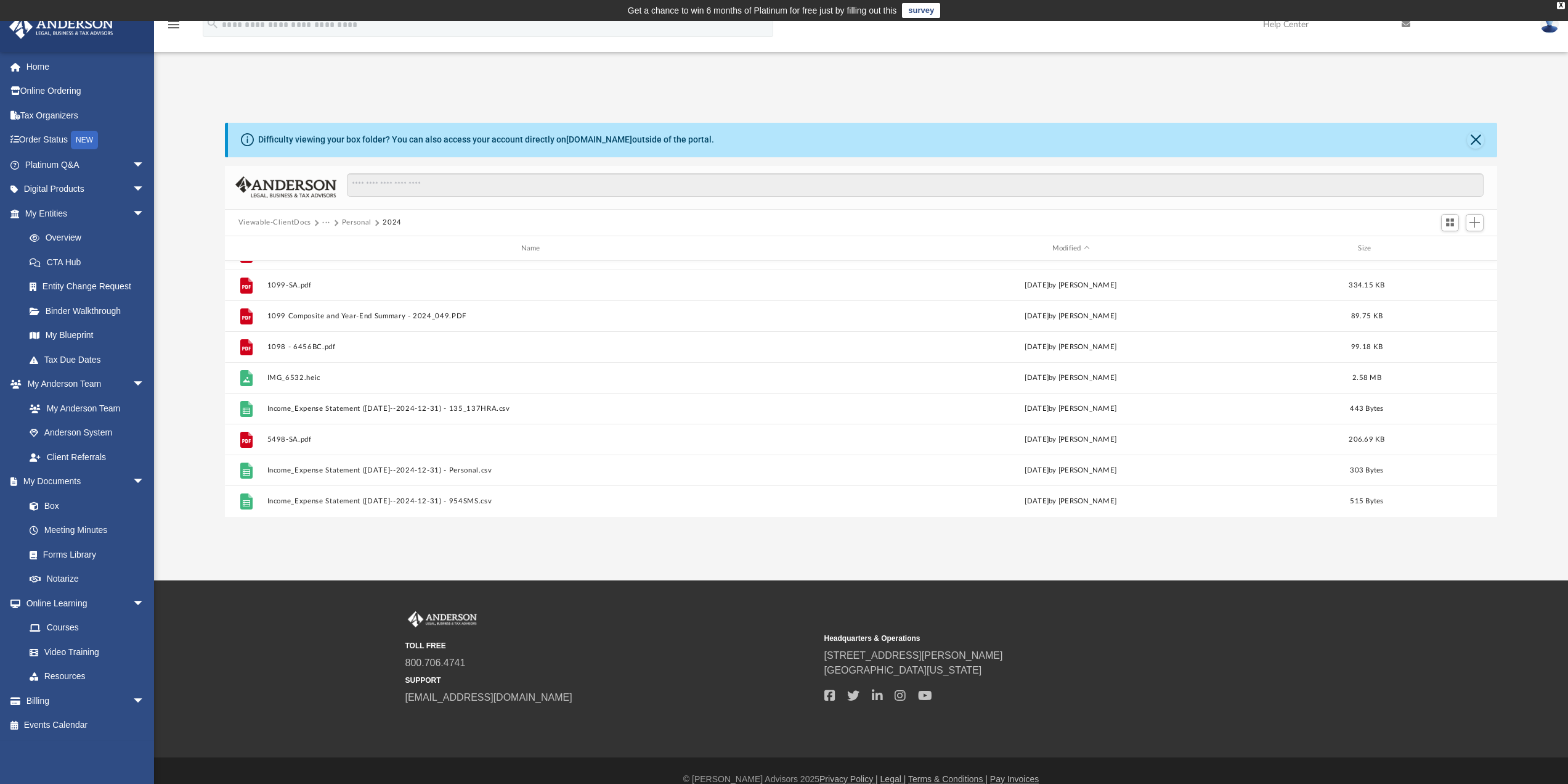
click at [288, 218] on button "Viewable-ClientDocs" at bounding box center [274, 221] width 72 height 11
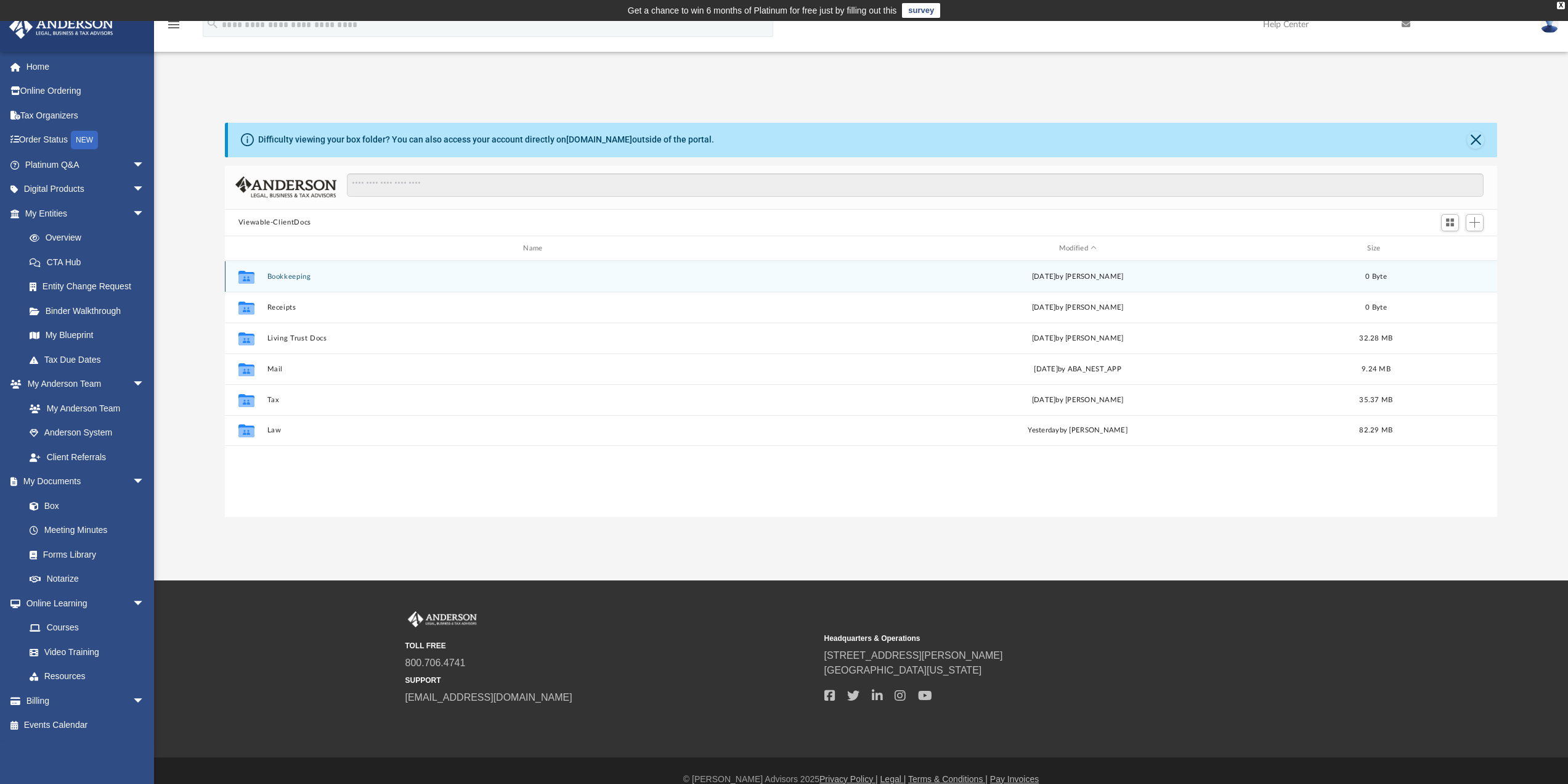
scroll to position [0, 0]
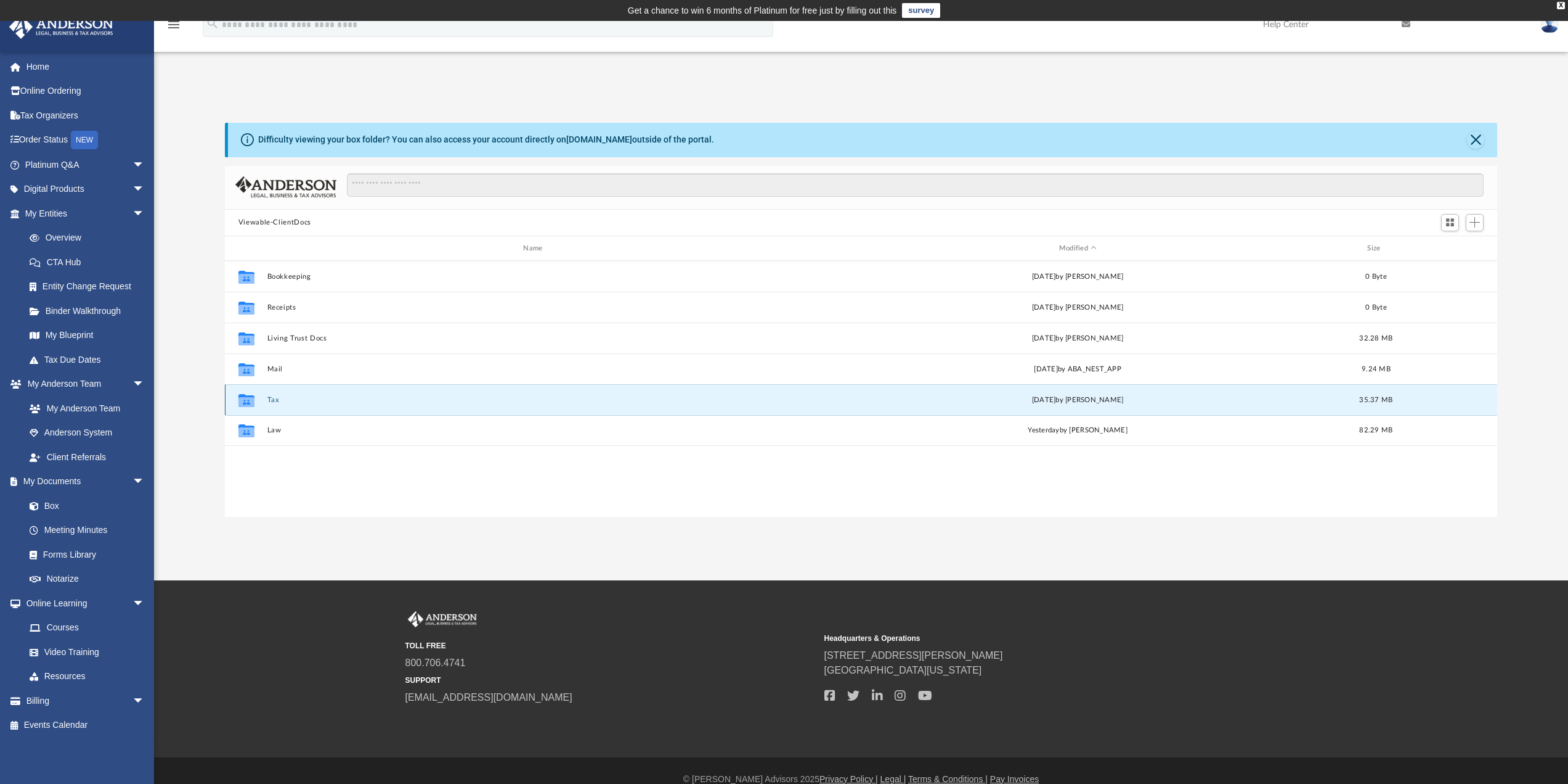
click at [269, 400] on button "Tax" at bounding box center [535, 399] width 537 height 8
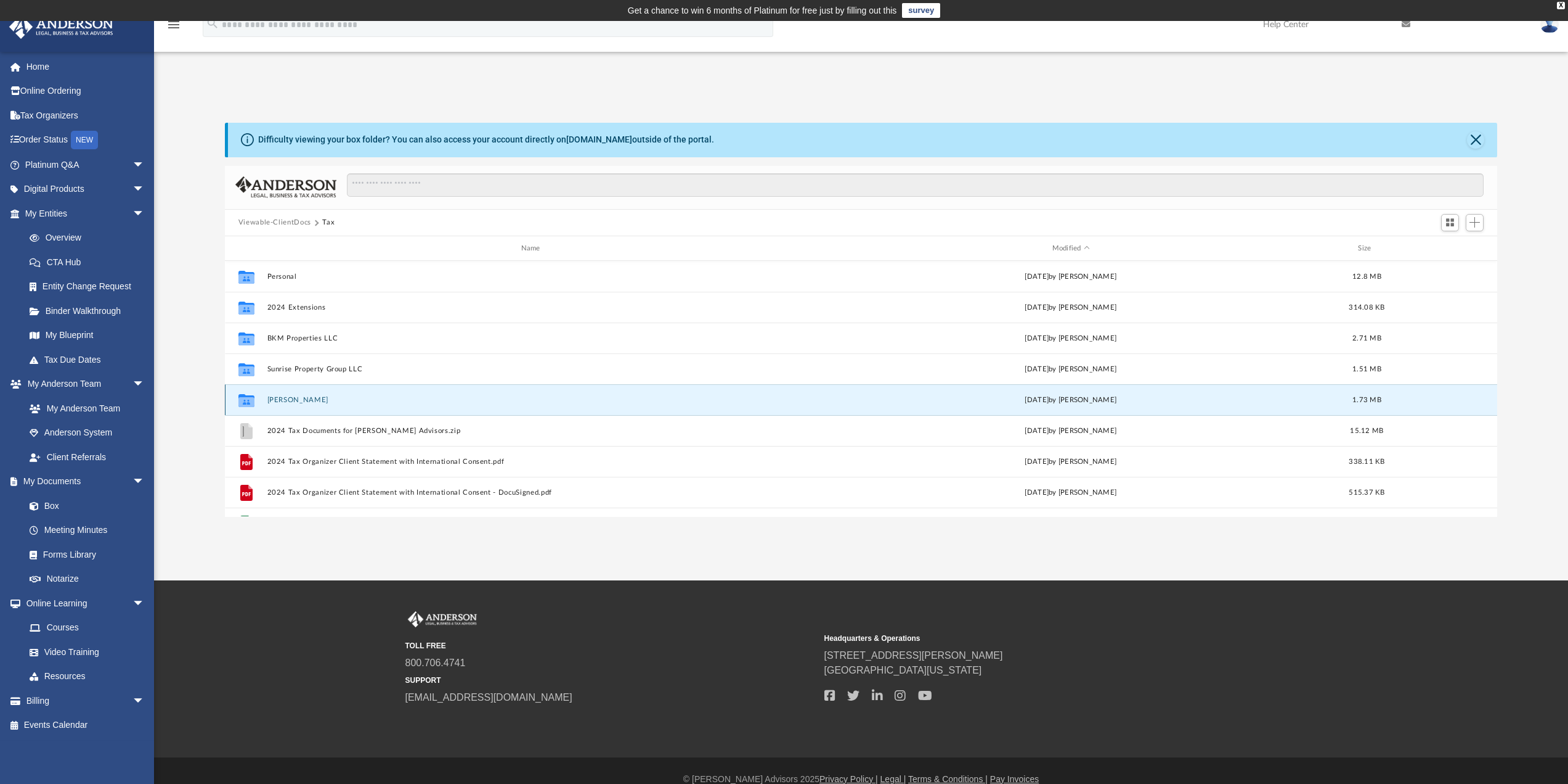
click at [309, 402] on button "[PERSON_NAME]" at bounding box center [532, 399] width 532 height 8
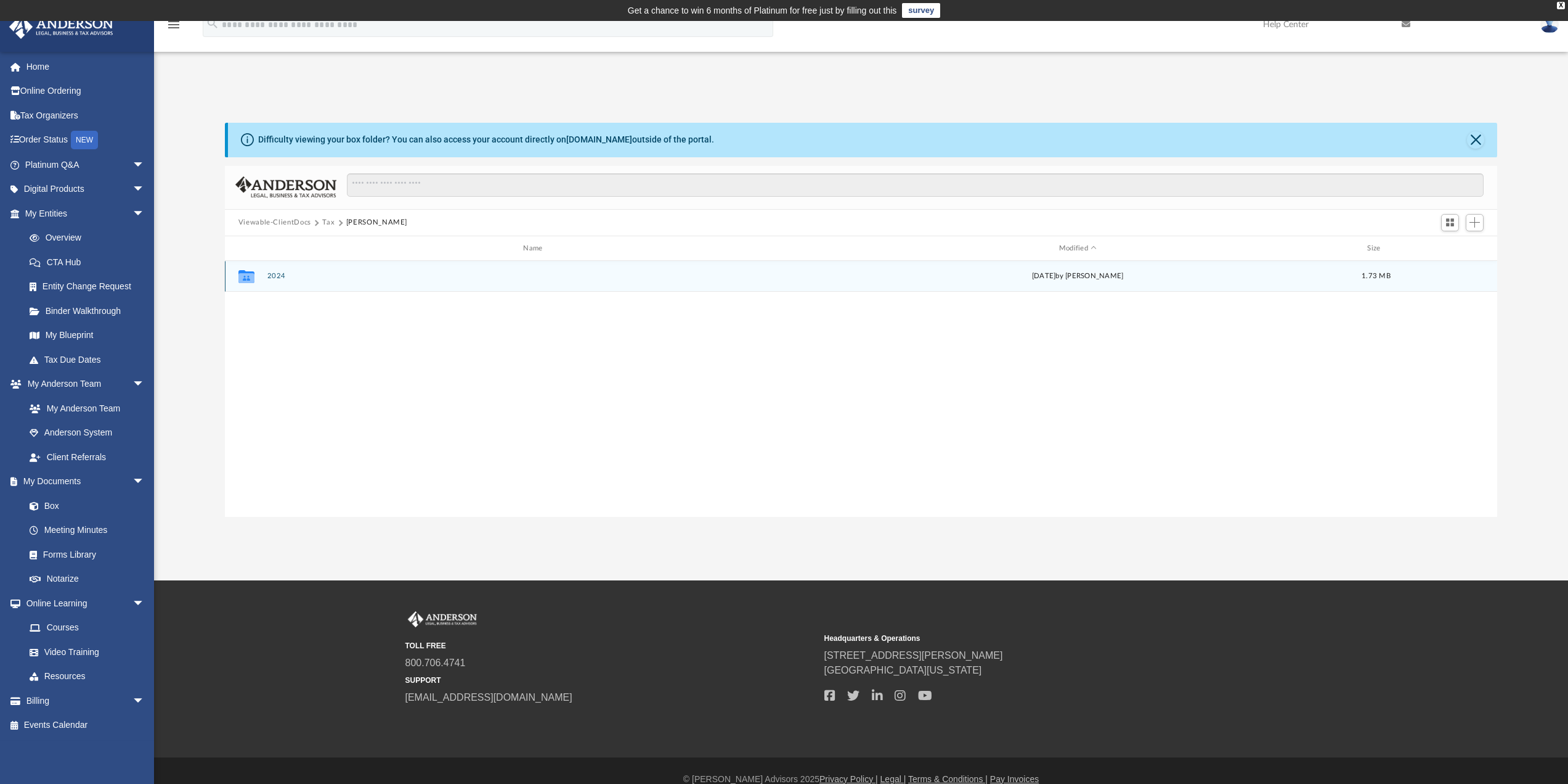
click at [281, 274] on button "2024" at bounding box center [535, 276] width 537 height 8
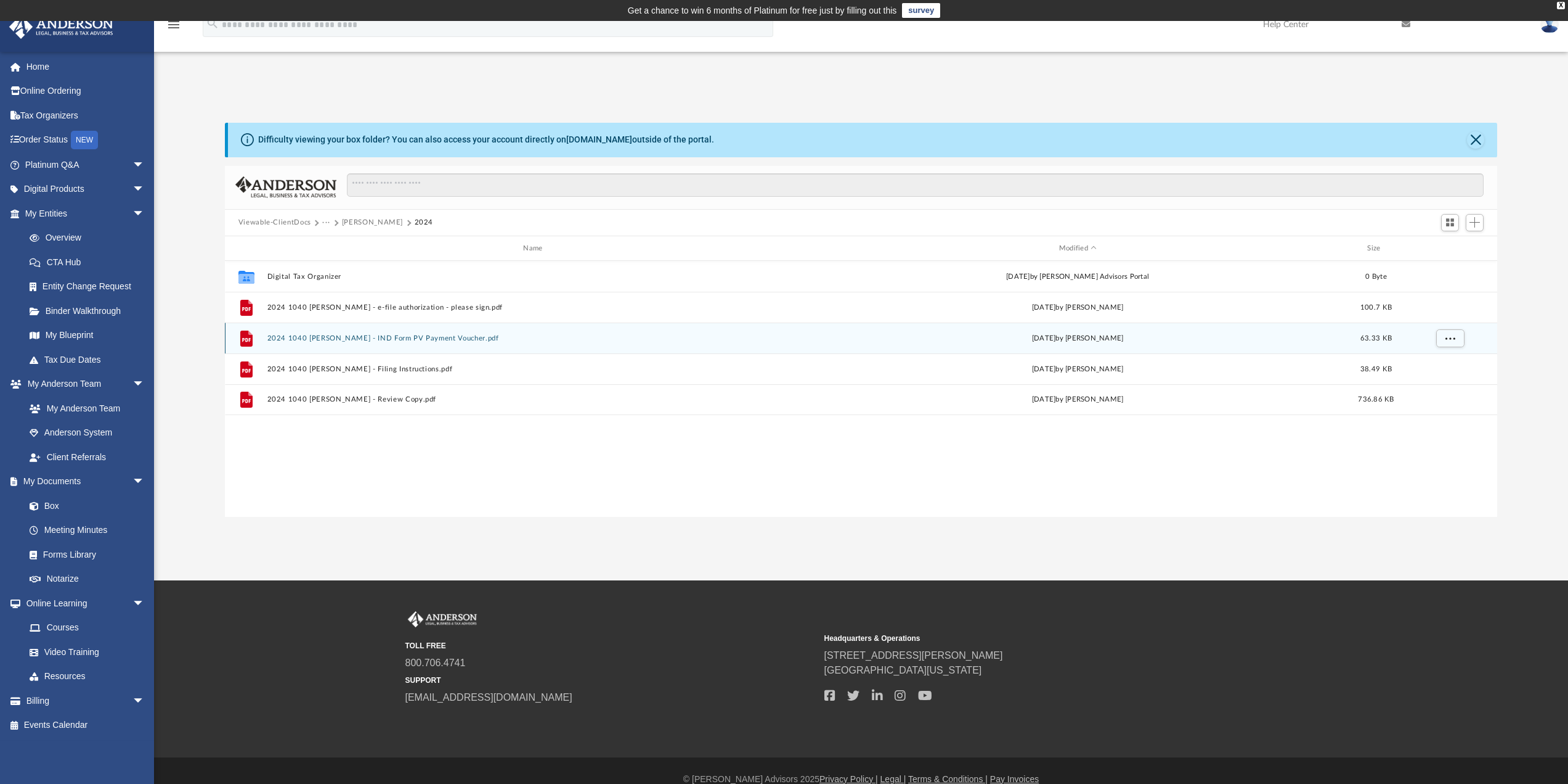
click at [489, 338] on button "2024 1040 [PERSON_NAME] - IND Form PV Payment Voucher.pdf" at bounding box center [535, 338] width 537 height 8
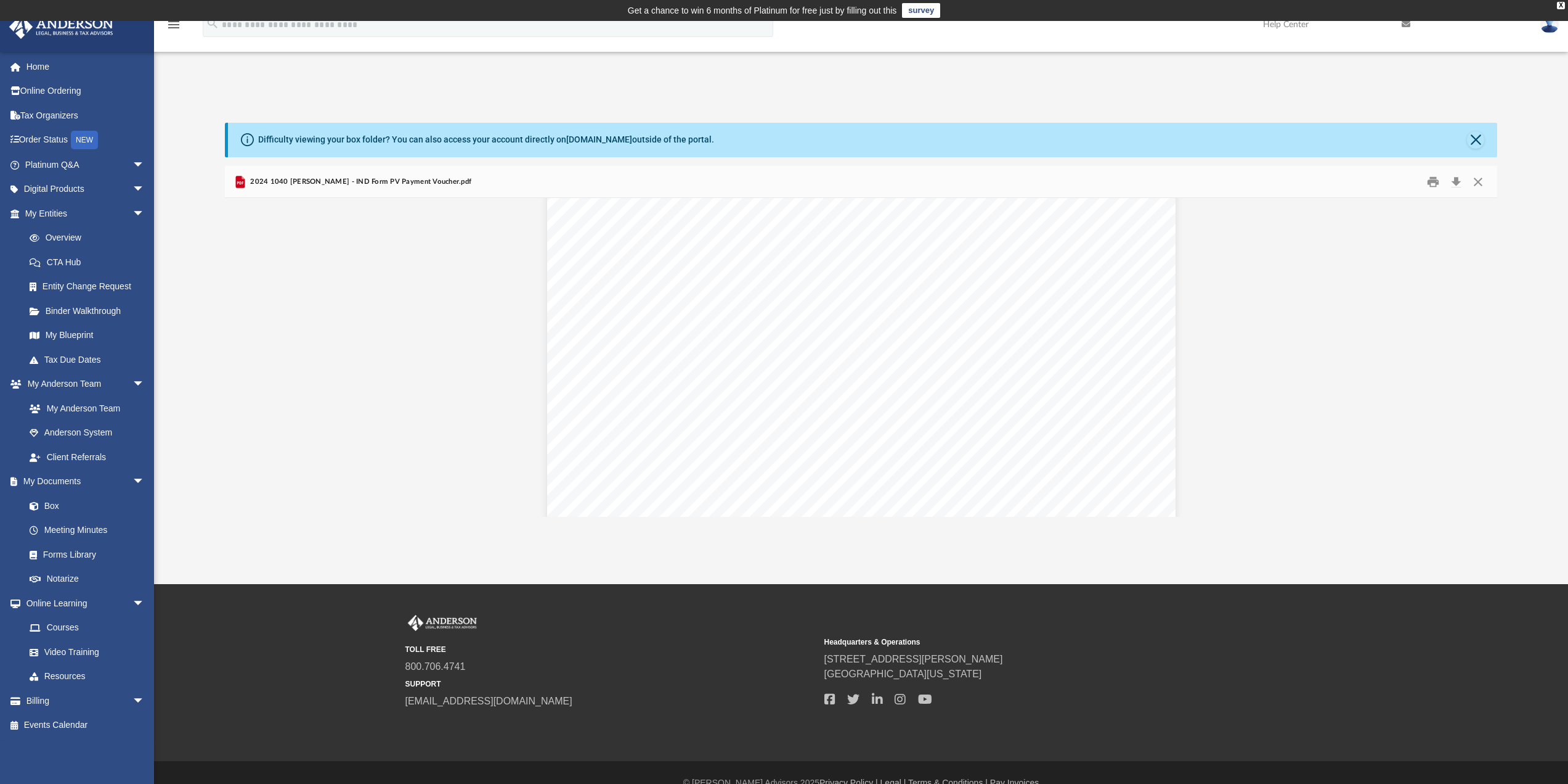
scroll to position [513, 0]
click at [1481, 182] on button "Close" at bounding box center [1478, 182] width 22 height 19
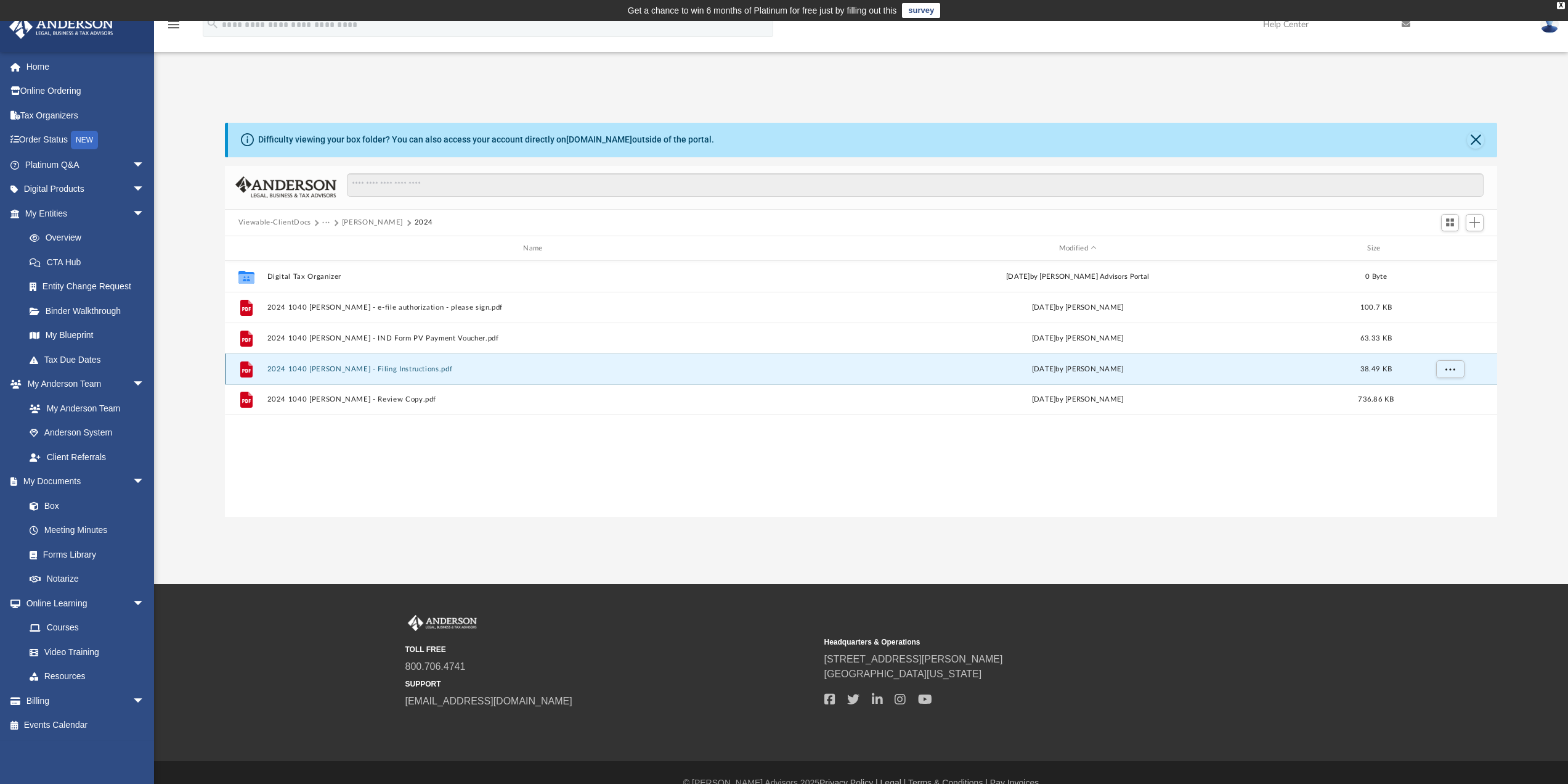
click at [421, 368] on button "2024 1040 [PERSON_NAME] - Filing Instructions.pdf" at bounding box center [535, 369] width 537 height 8
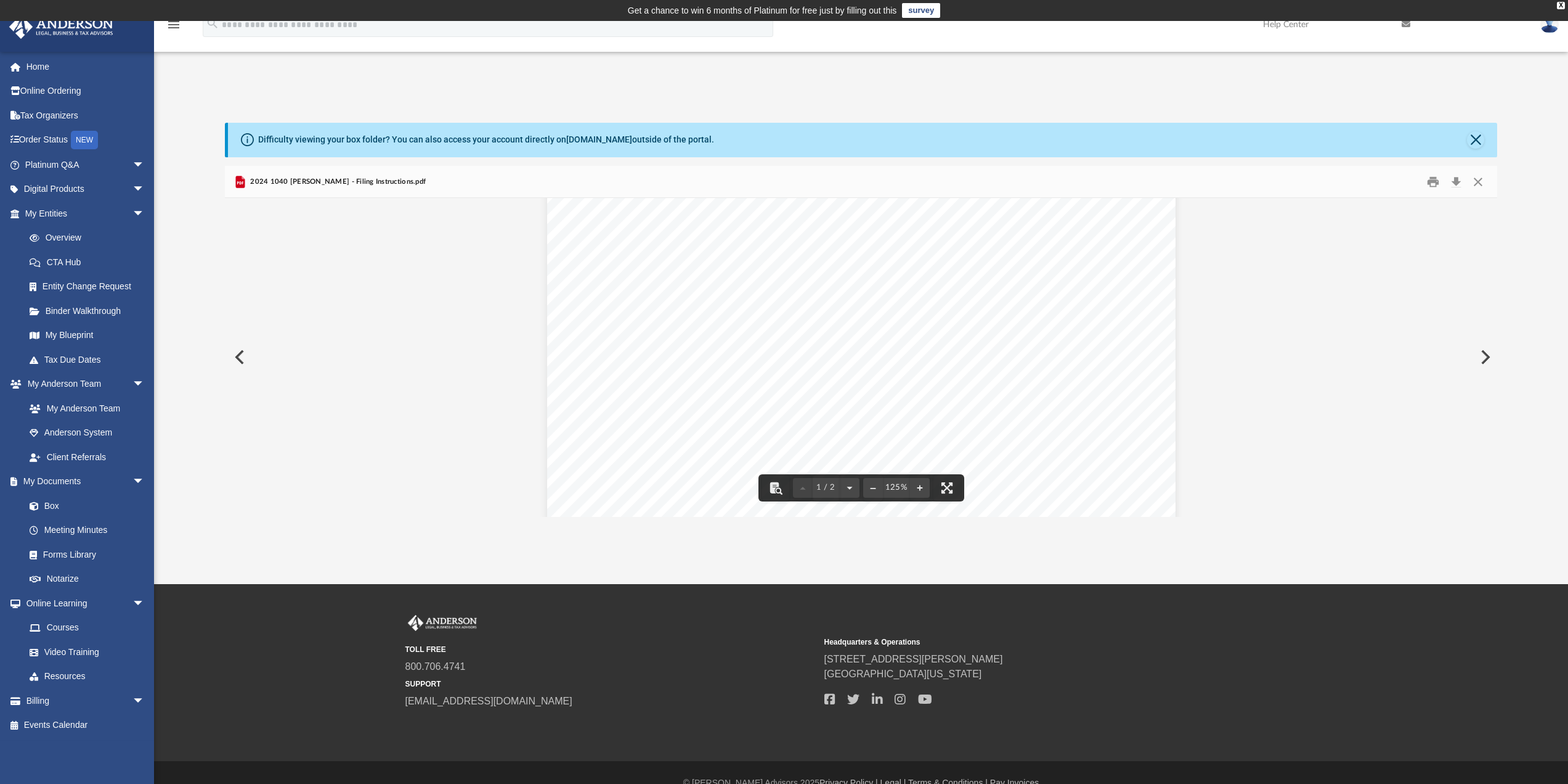
scroll to position [431, 0]
click at [1480, 183] on button "Close" at bounding box center [1478, 182] width 22 height 19
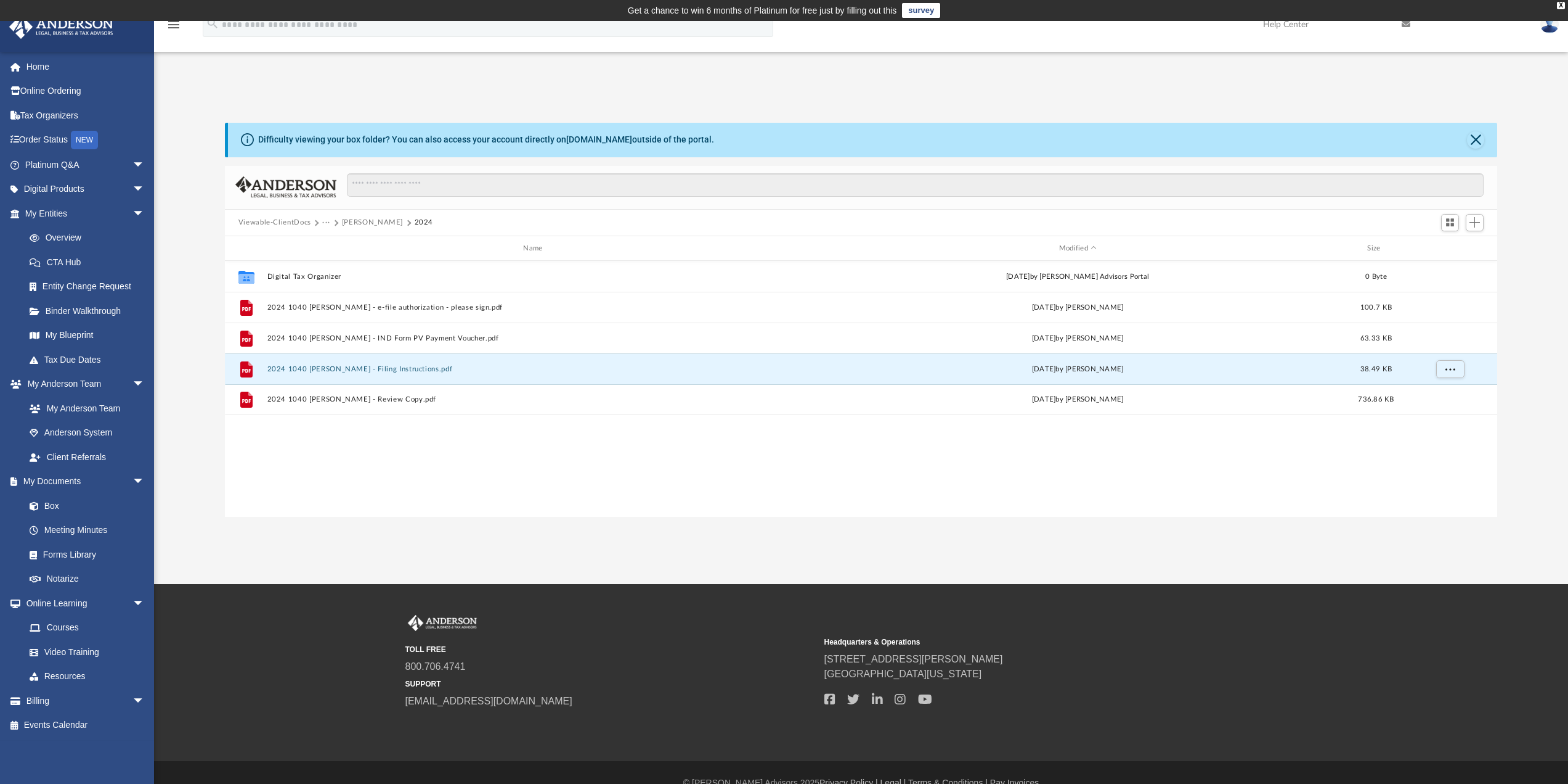
click at [402, 220] on button "[PERSON_NAME]" at bounding box center [372, 221] width 61 height 11
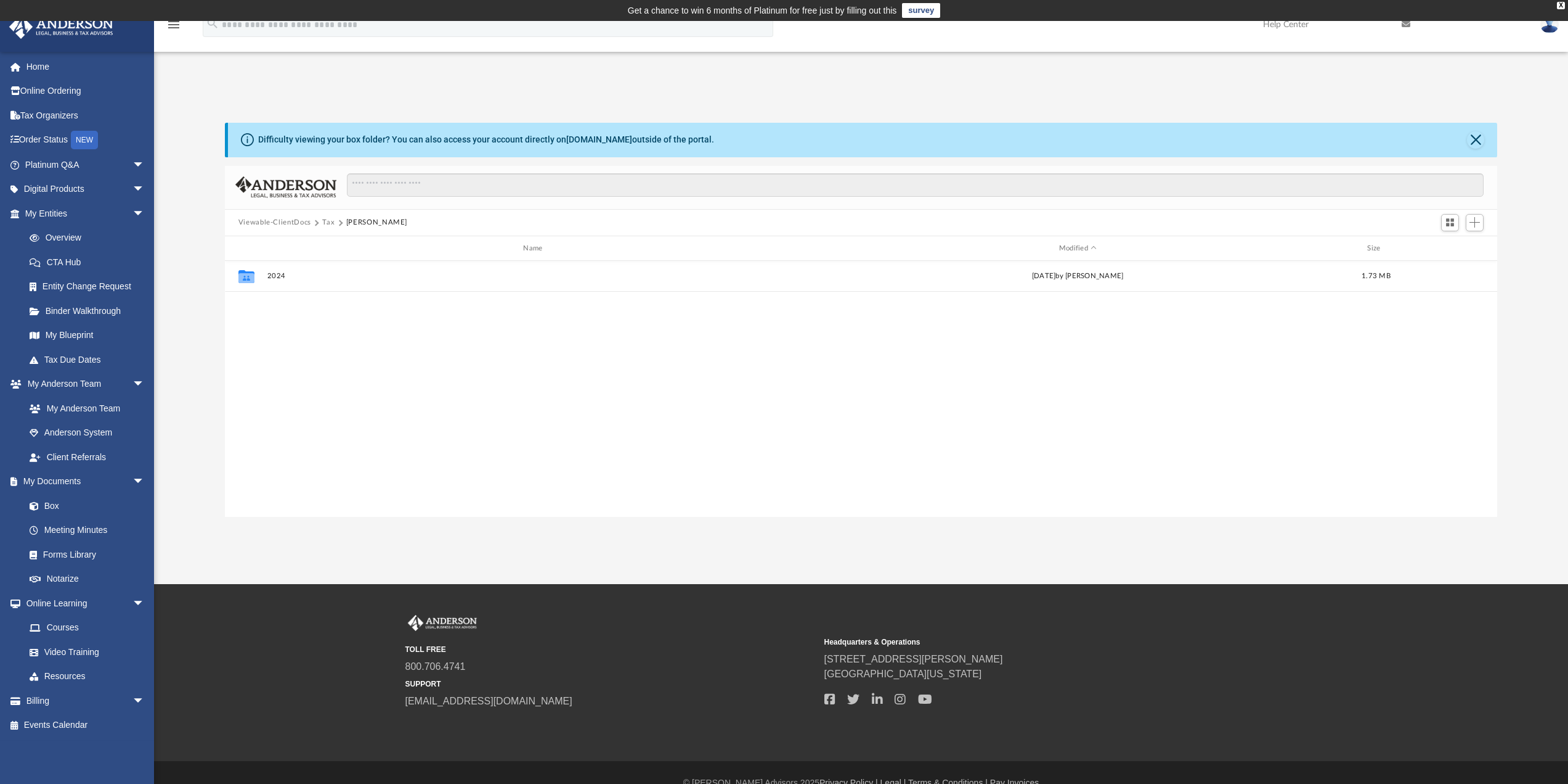
click at [329, 222] on button "Tax" at bounding box center [328, 221] width 13 height 11
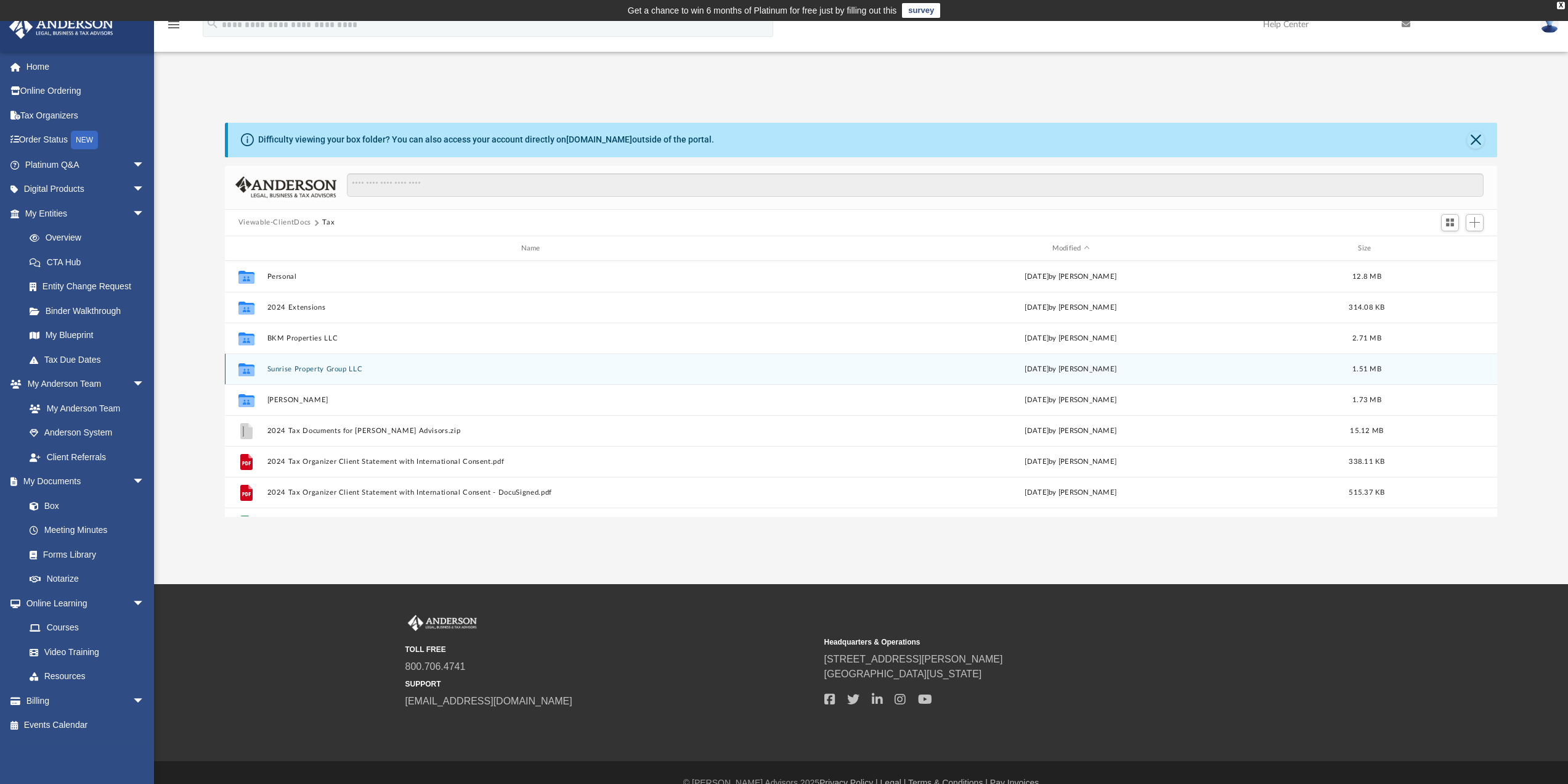
click at [300, 373] on div "Collaborated Folder Sunrise Property Group LLC [DATE] by [PERSON_NAME] 1.51 MB" at bounding box center [862, 368] width 1273 height 31
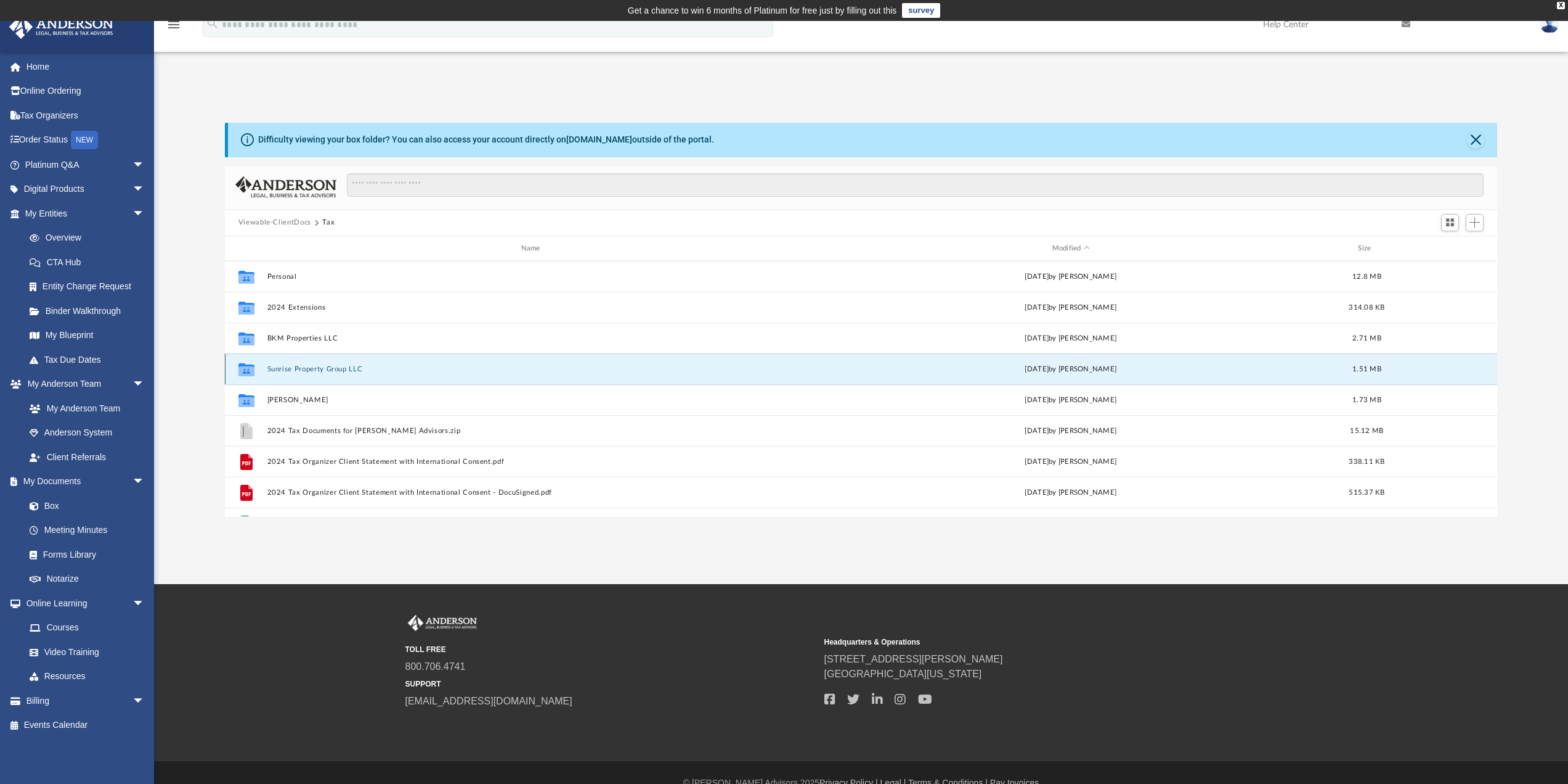
click at [305, 365] on button "Sunrise Property Group LLC" at bounding box center [532, 369] width 532 height 8
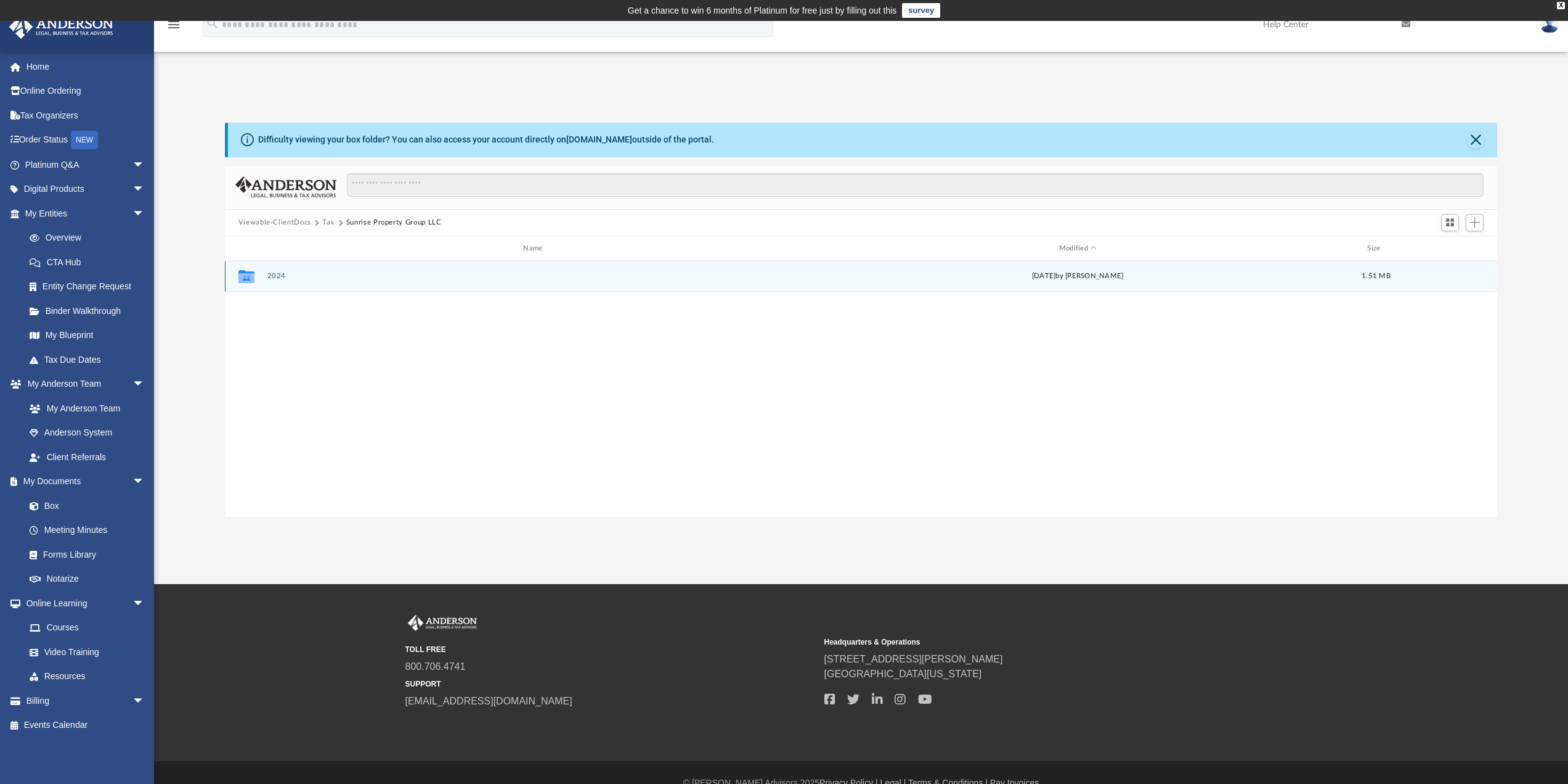
click at [273, 274] on button "2024" at bounding box center [535, 276] width 537 height 8
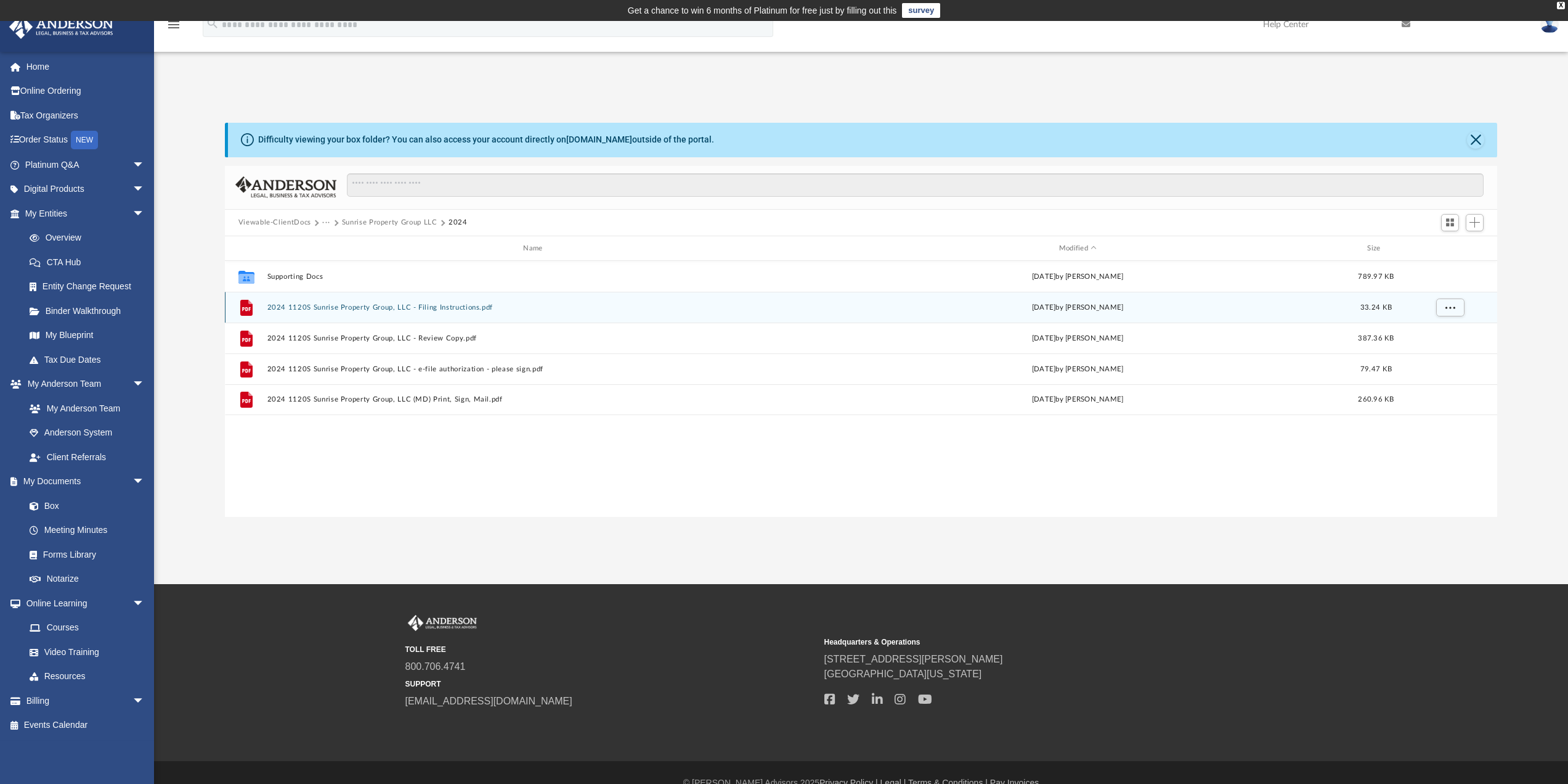
click at [418, 305] on button "2024 1120S Sunrise Property Group, LLC - Filing Instructions.pdf" at bounding box center [535, 307] width 537 height 8
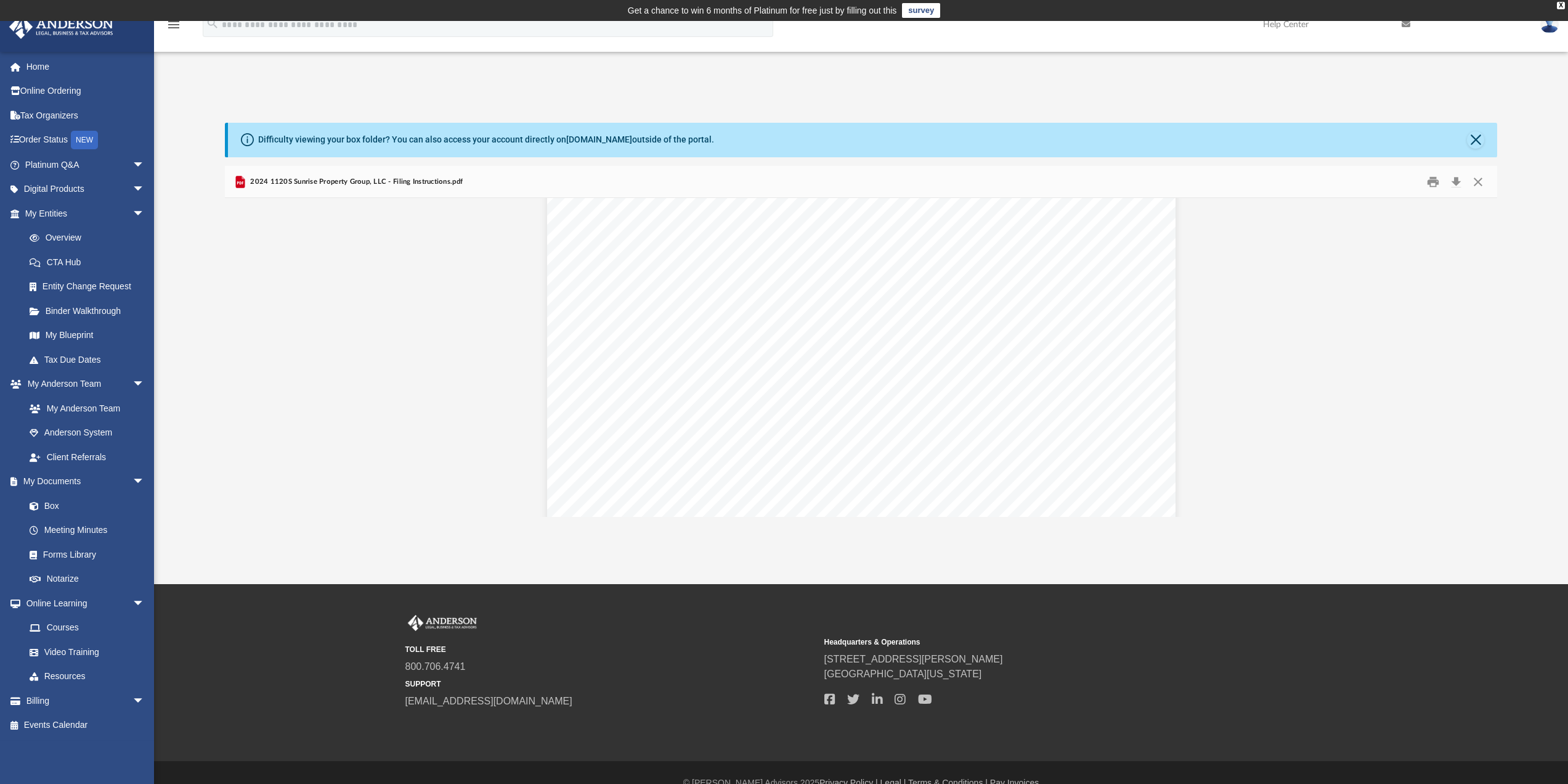
scroll to position [205, 0]
click at [1470, 179] on button "Close" at bounding box center [1478, 182] width 22 height 19
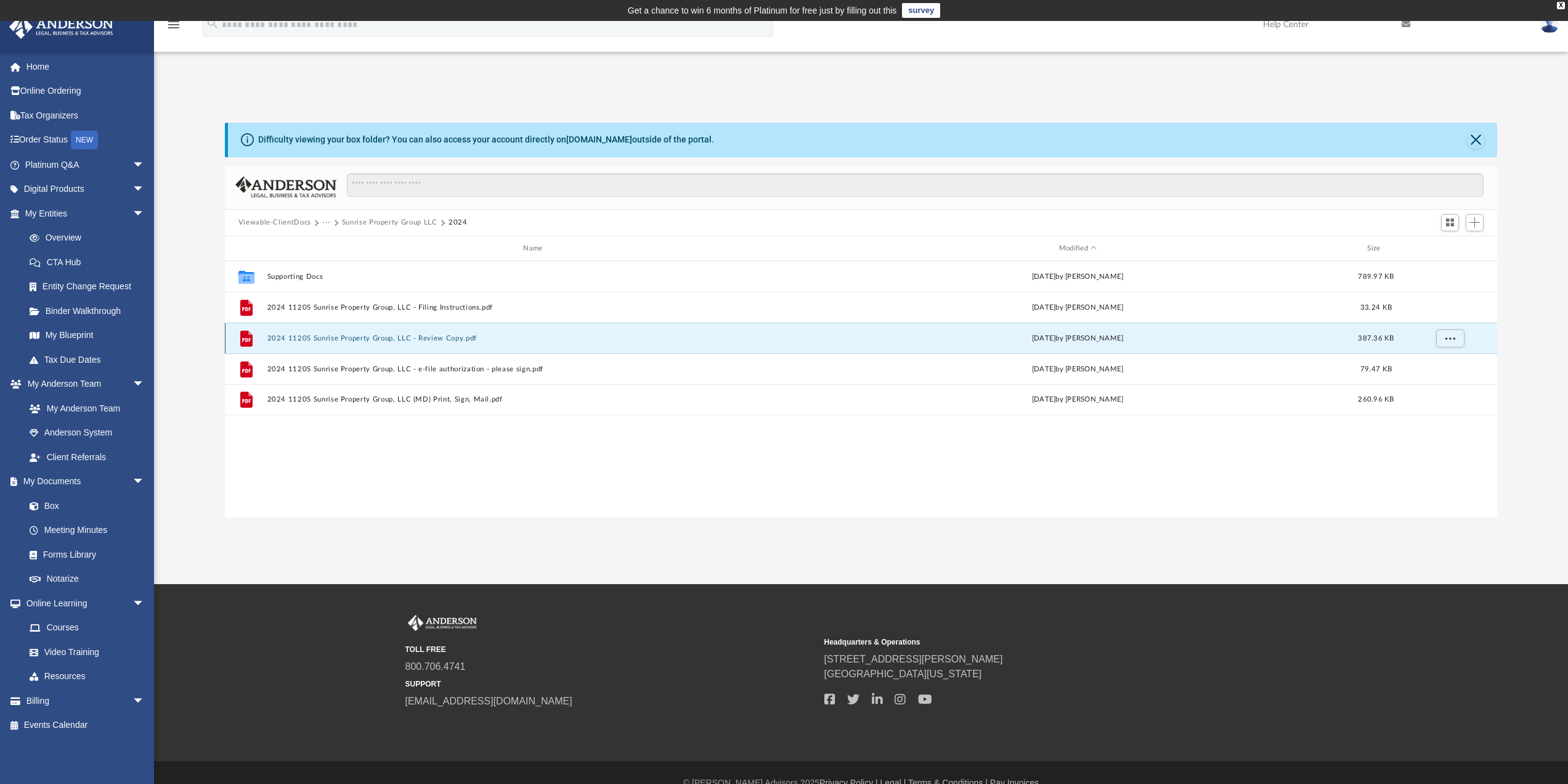
click at [397, 335] on button "2024 1120S Sunrise Property Group, LLC - Review Copy.pdf" at bounding box center [535, 338] width 537 height 8
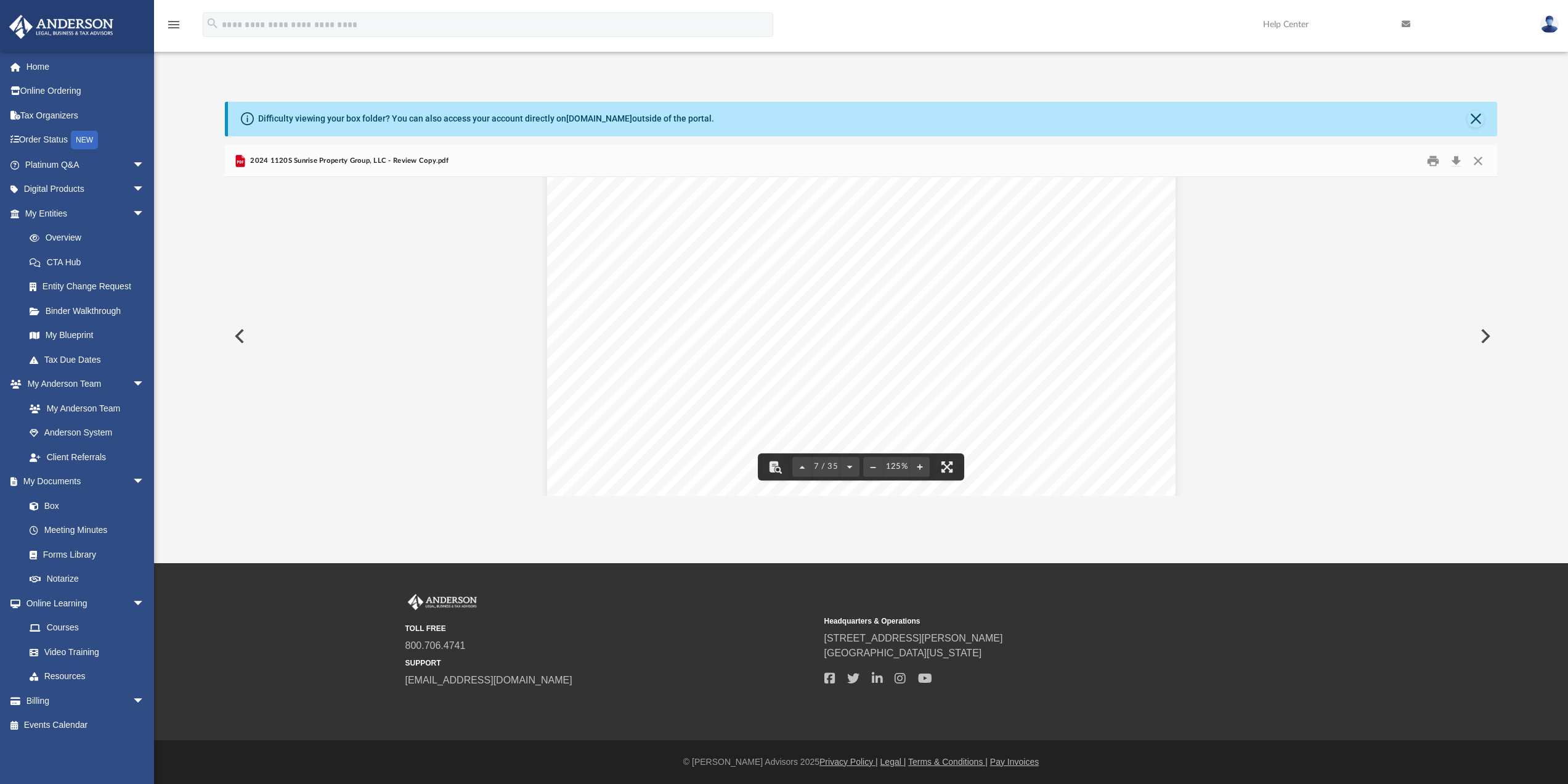
scroll to position [5056, 0]
click at [950, 472] on button "File preview" at bounding box center [947, 467] width 27 height 27
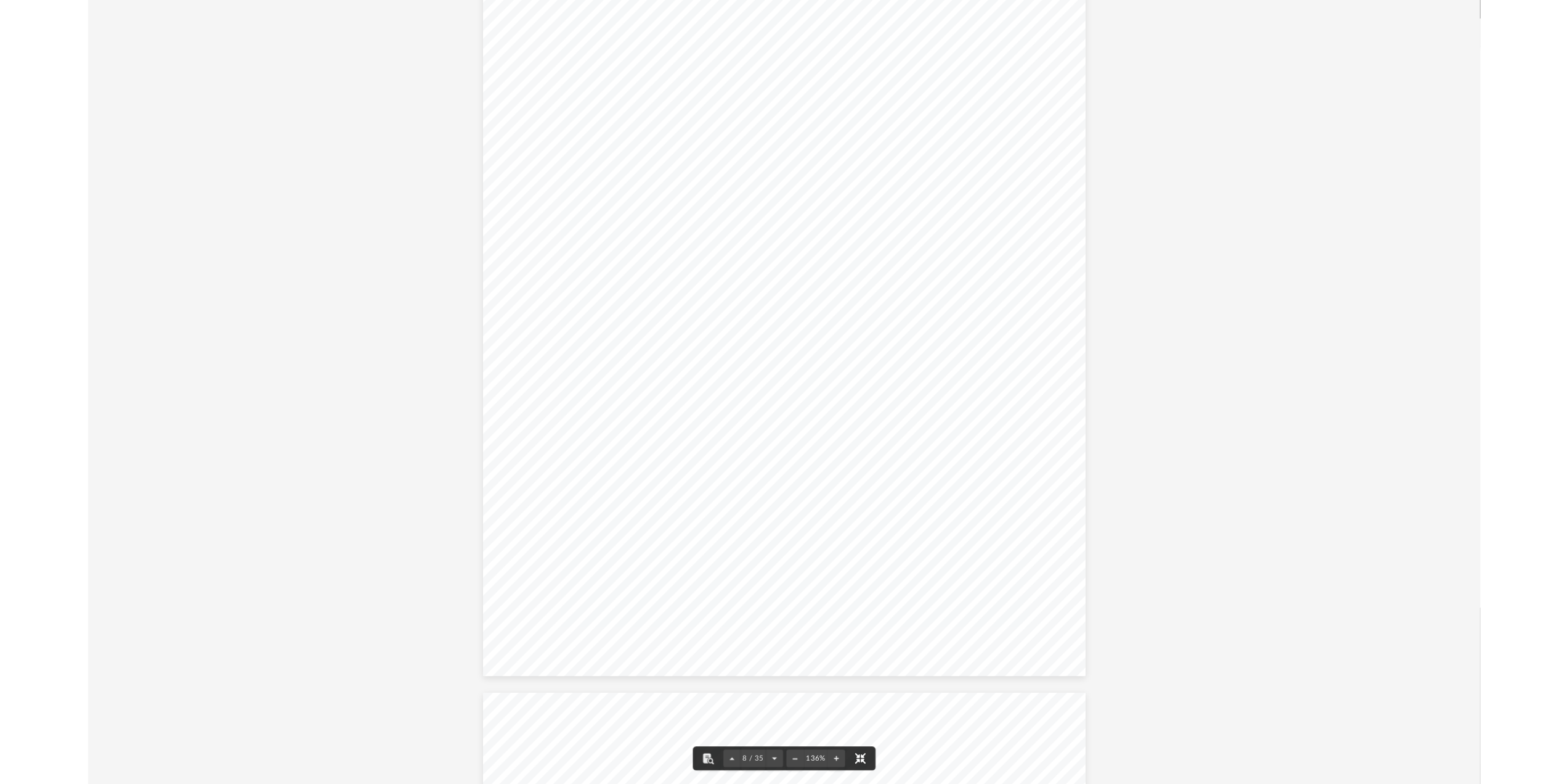
scroll to position [6405, 0]
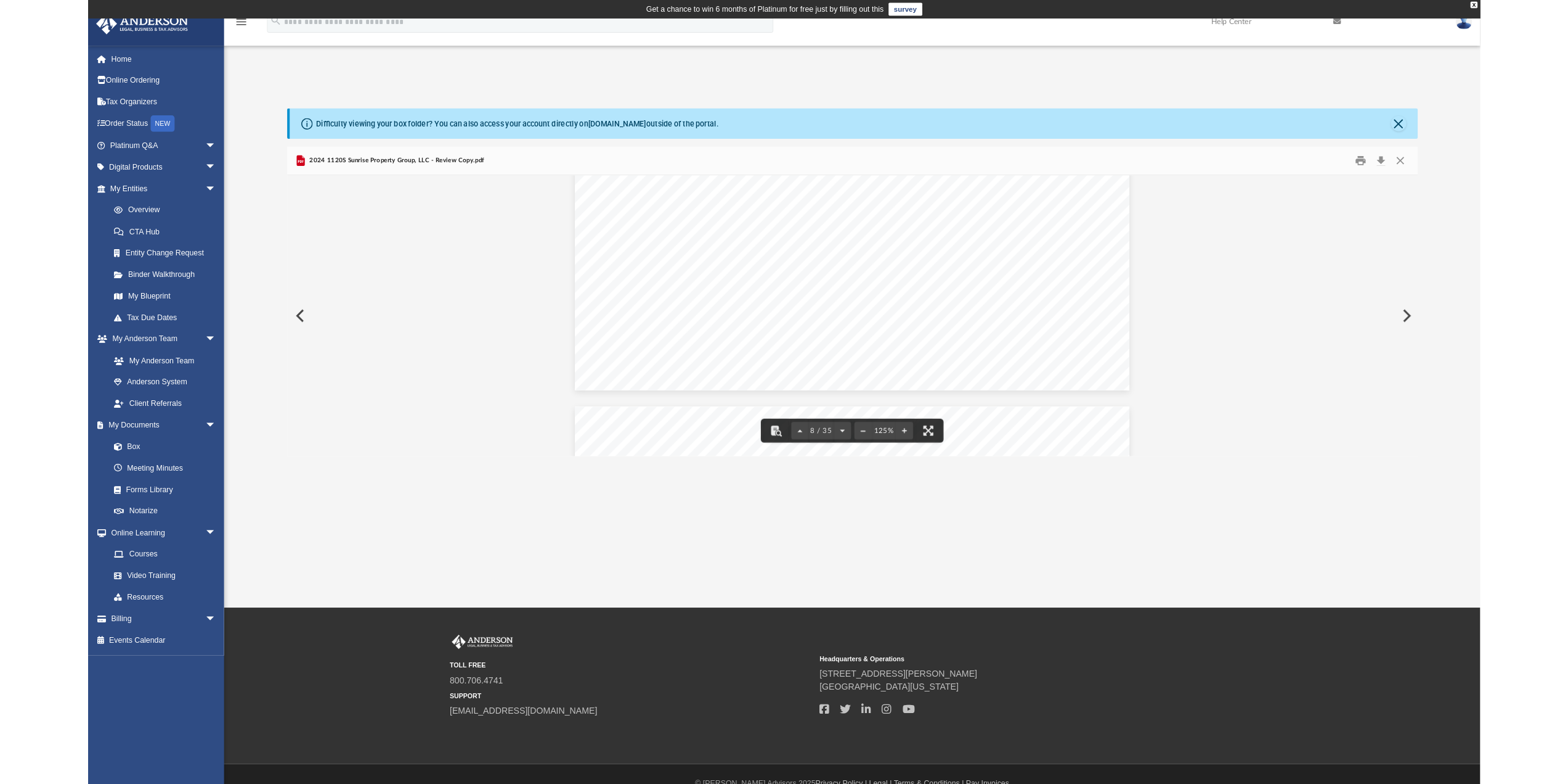
scroll to position [5826, 0]
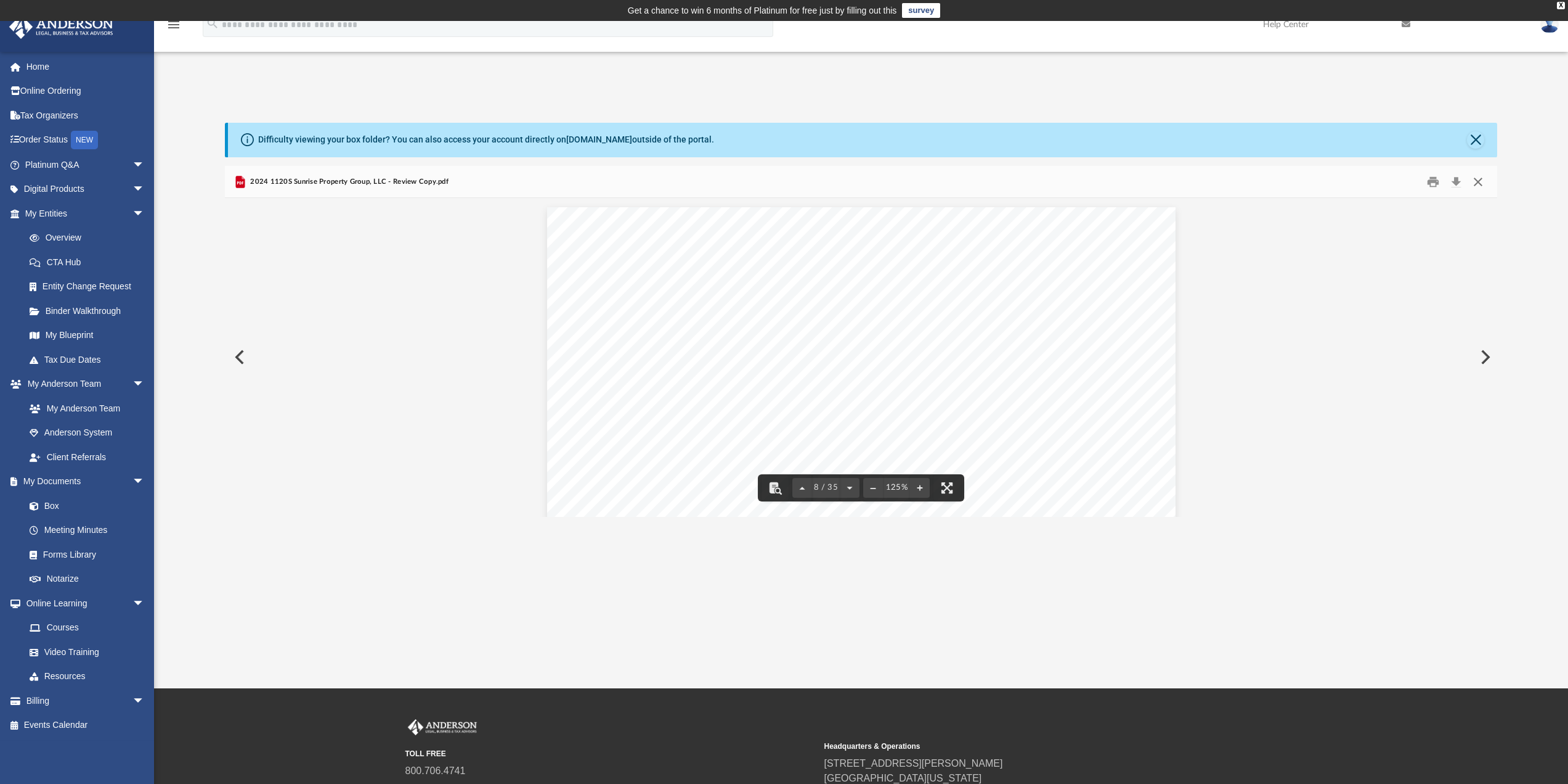
click at [1474, 174] on button "Close" at bounding box center [1478, 182] width 22 height 19
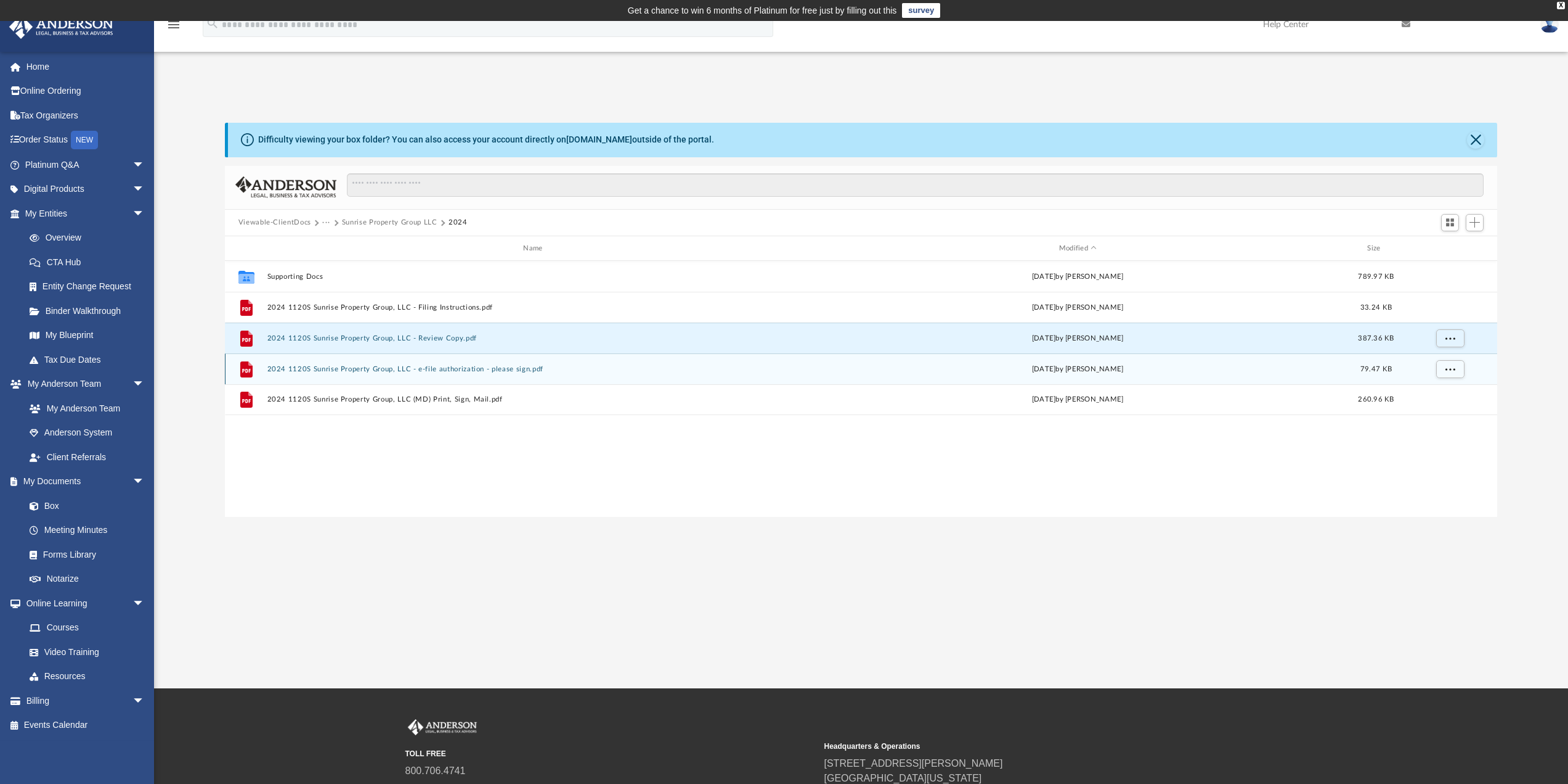
click at [443, 367] on button "2024 1120S Sunrise Property Group, LLC - e-file authorization - please sign.pdf" at bounding box center [535, 369] width 537 height 8
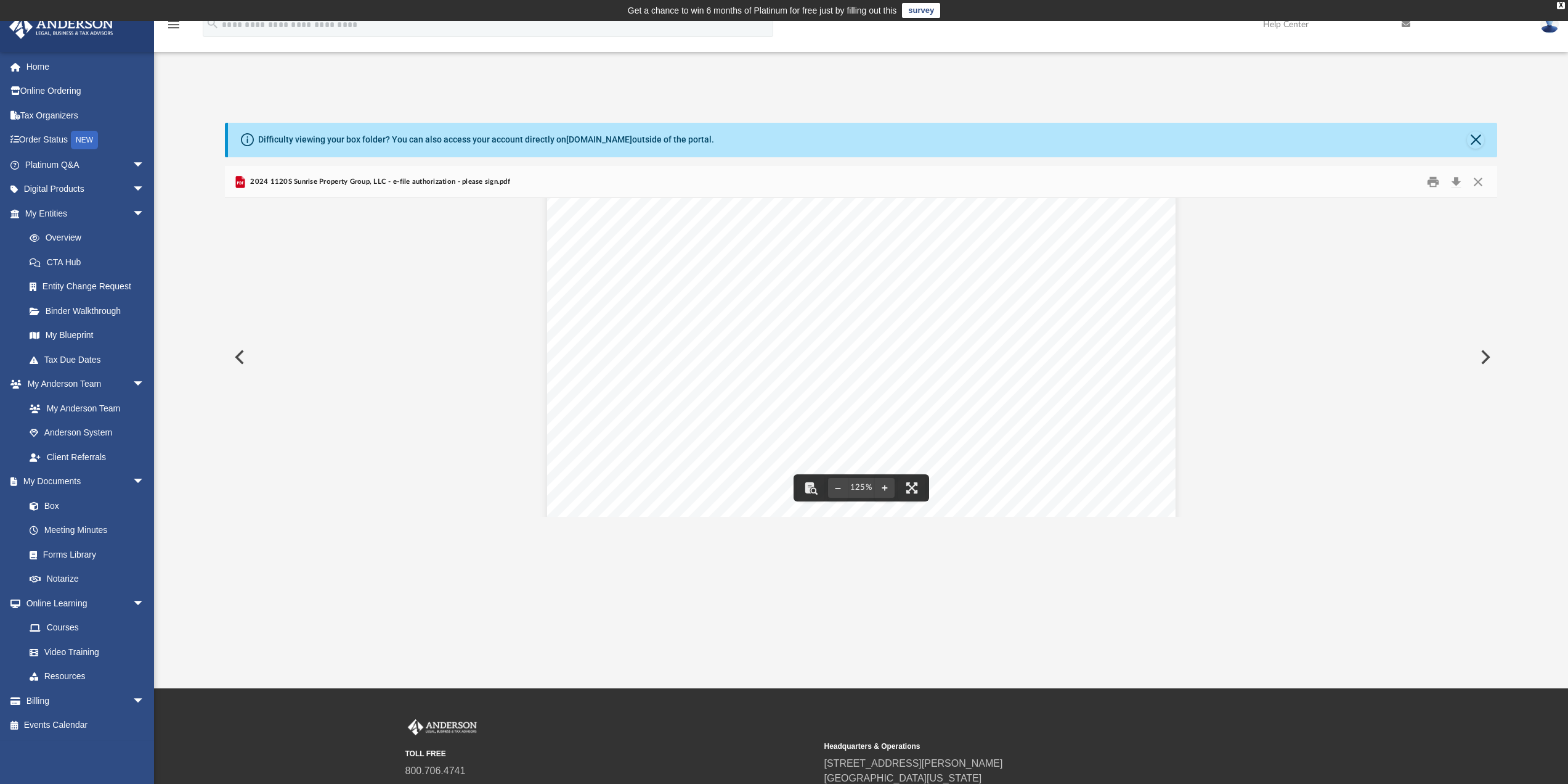
scroll to position [0, 0]
click at [1476, 177] on button "Close" at bounding box center [1478, 182] width 22 height 19
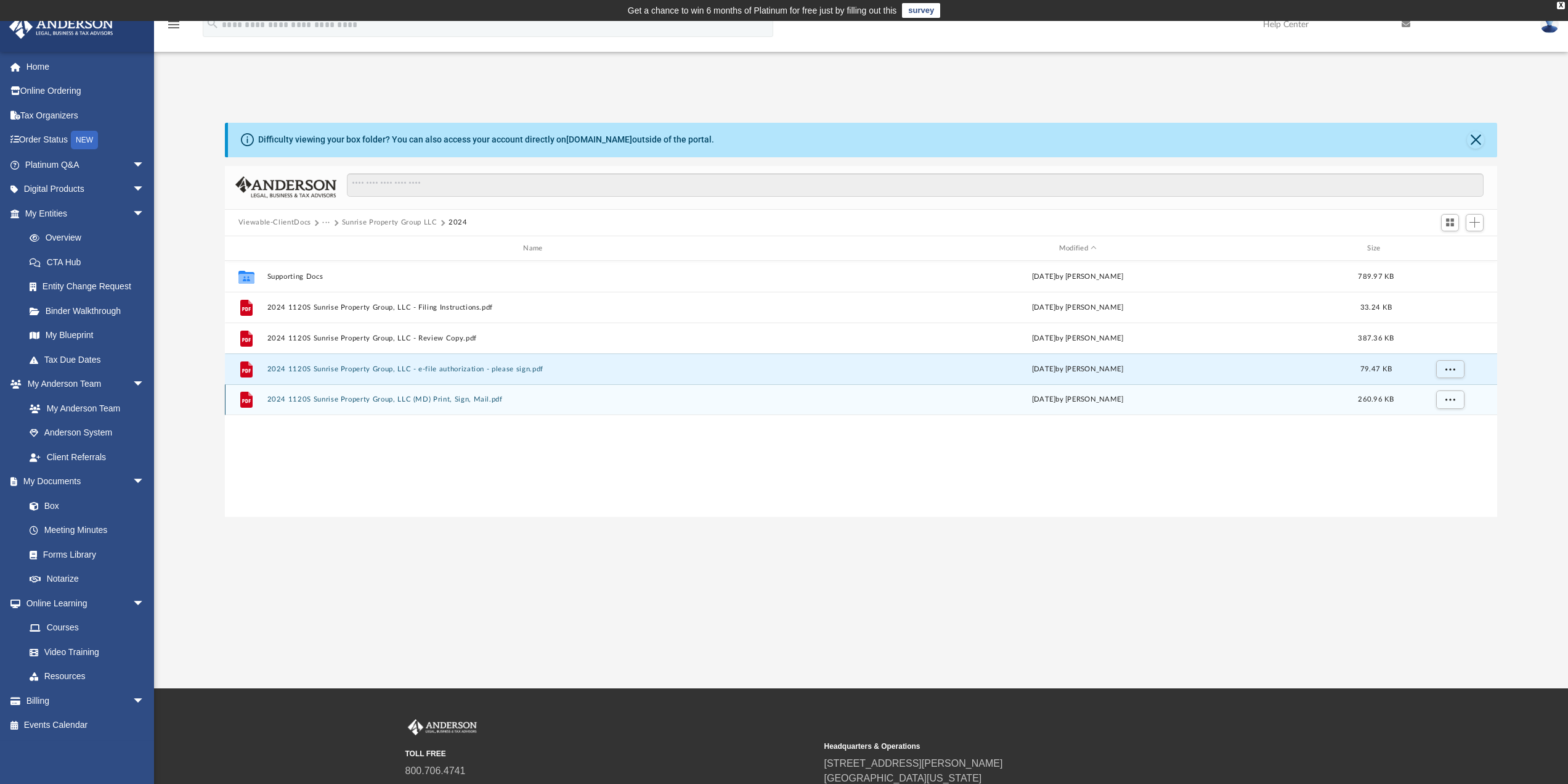
click at [403, 399] on button "2024 1120S Sunrise Property Group, LLC (MD) Print, Sign, Mail.pdf" at bounding box center [535, 399] width 537 height 8
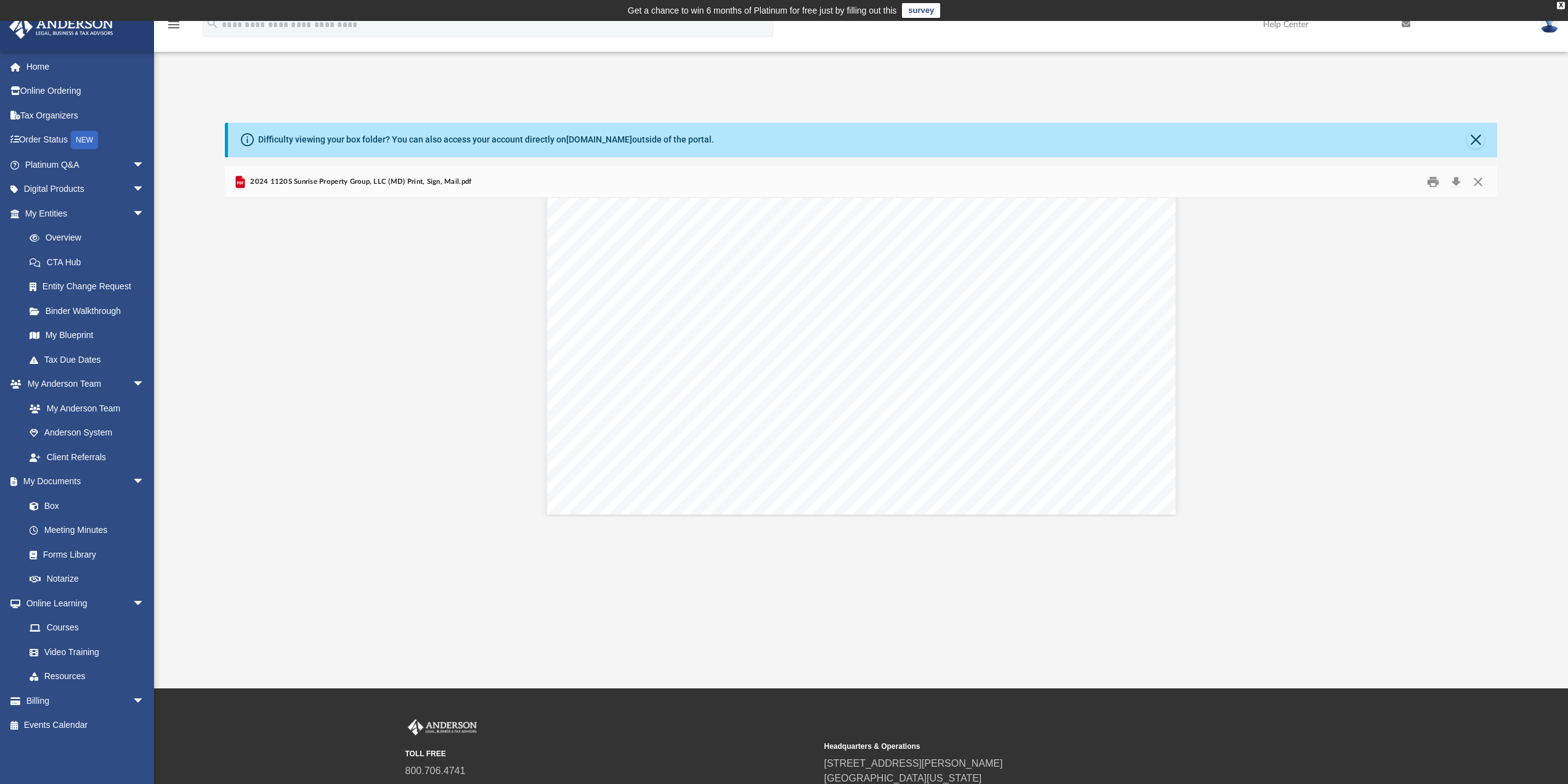
scroll to position [7768, 0]
click at [1473, 183] on button "Close" at bounding box center [1478, 182] width 22 height 19
